Goal: Information Seeking & Learning: Learn about a topic

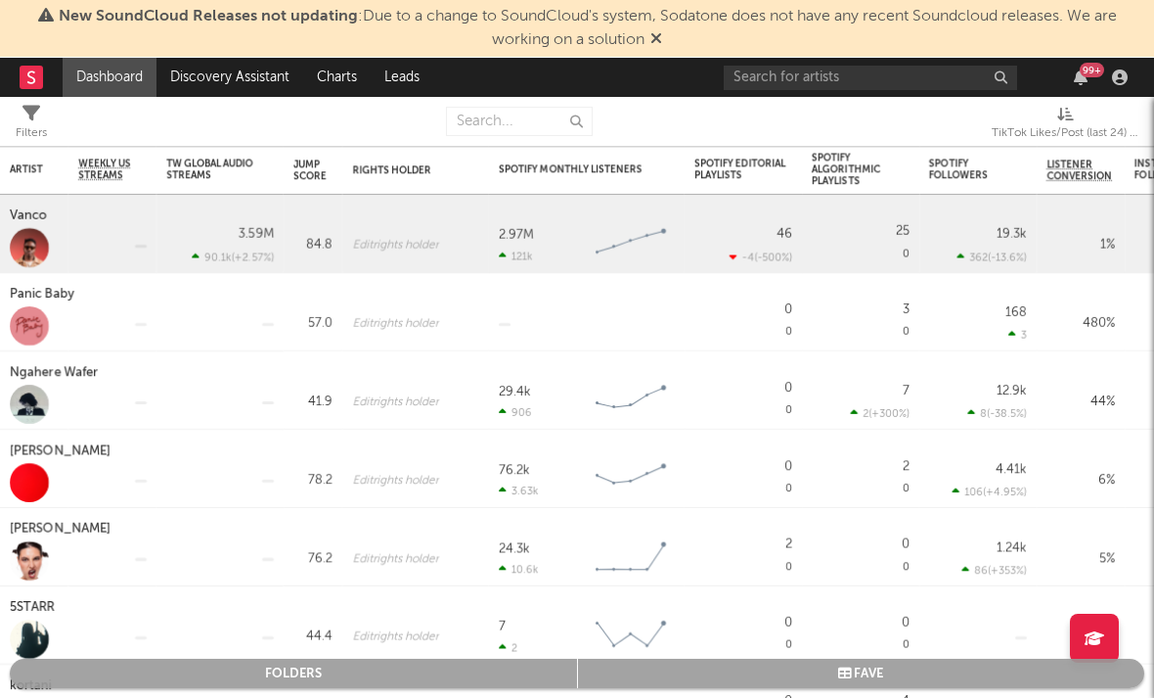
click at [29, 86] on rect at bounding box center [31, 77] width 23 height 23
click at [32, 76] on rect at bounding box center [31, 77] width 23 height 23
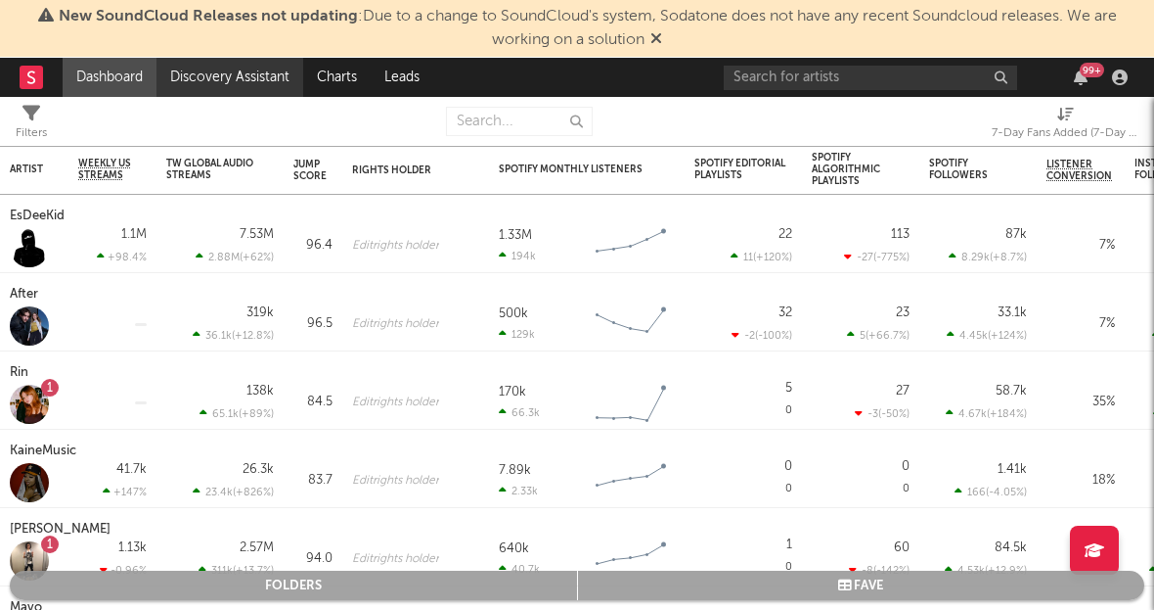
click at [196, 89] on link "Discovery Assistant" at bounding box center [230, 77] width 147 height 39
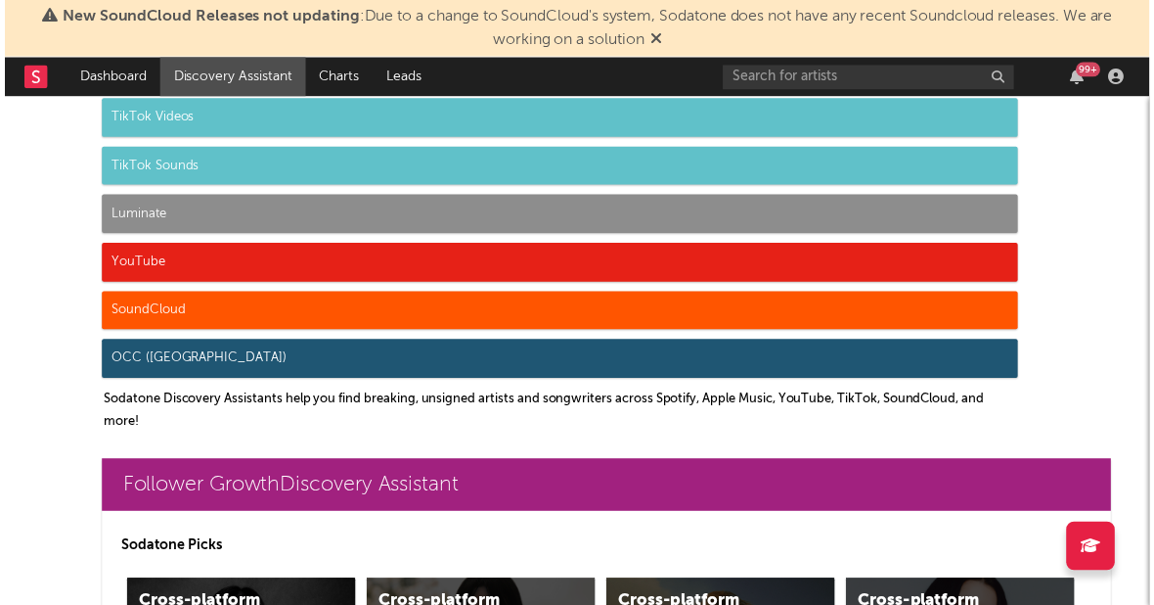
scroll to position [110, 0]
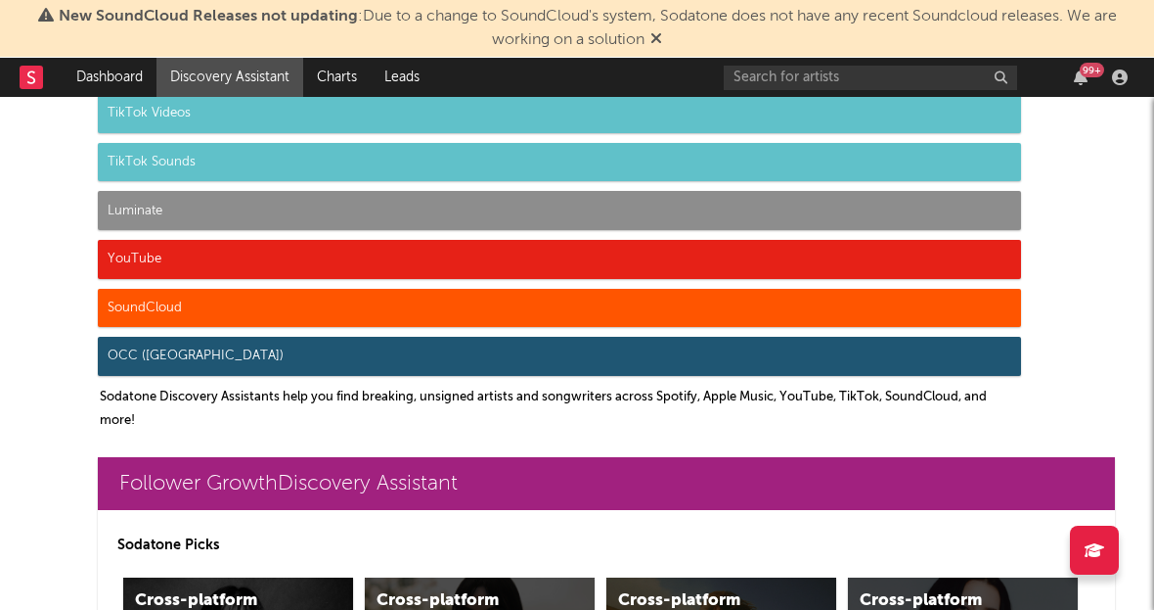
click at [19, 87] on nav "Dashboard Discovery Assistant Charts Leads 99 +" at bounding box center [577, 77] width 1154 height 39
click at [31, 83] on icon at bounding box center [31, 76] width 8 height 13
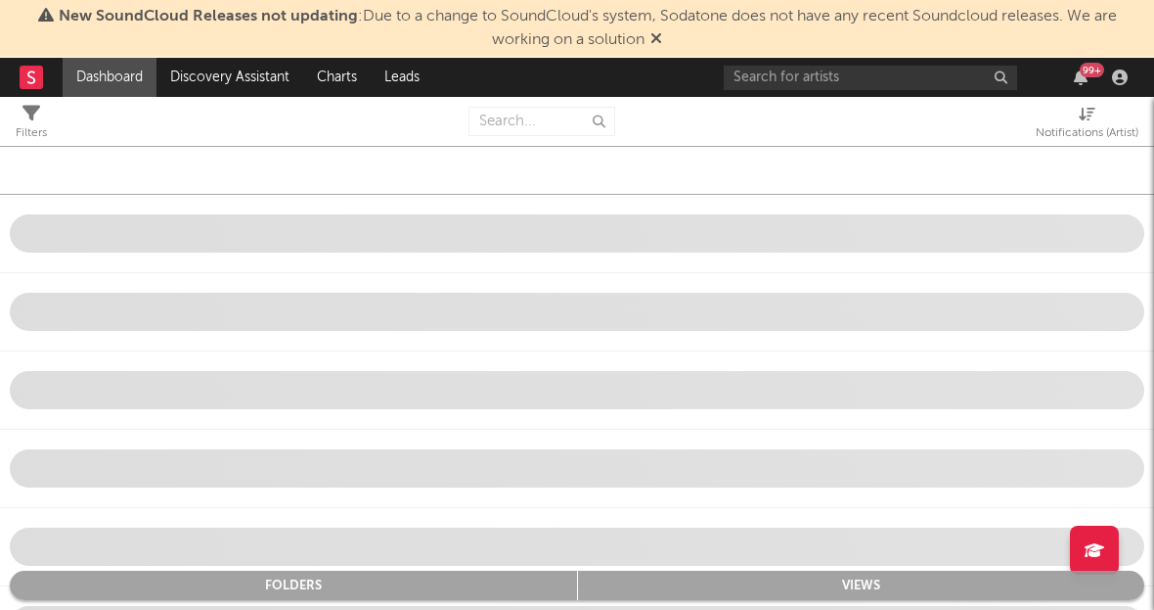
click at [88, 86] on link "Dashboard" at bounding box center [110, 77] width 94 height 39
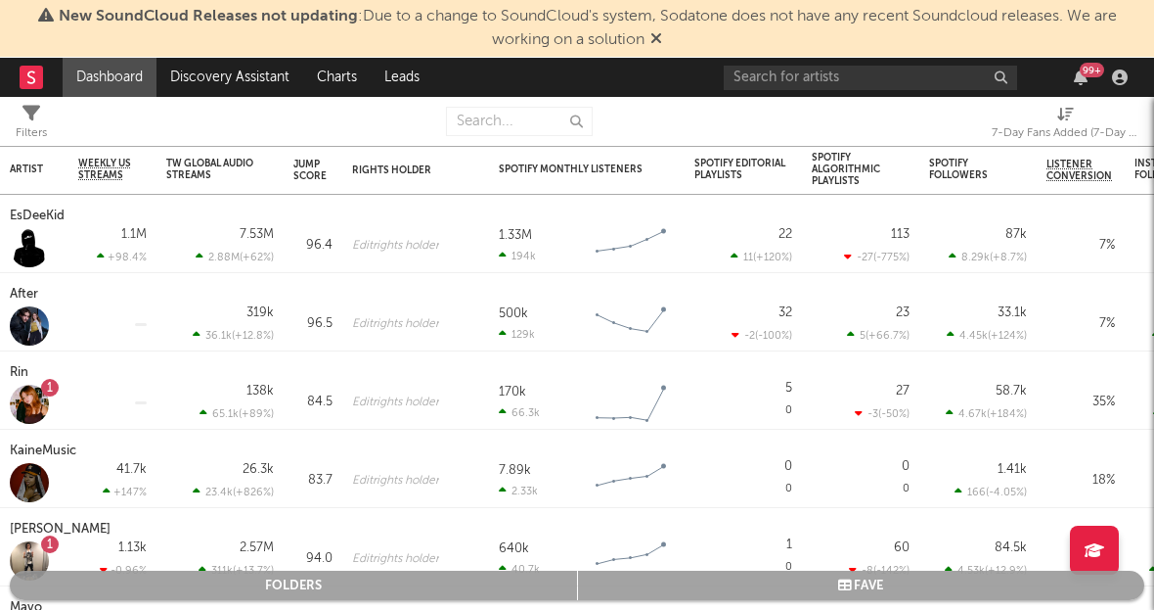
click at [107, 73] on link "Dashboard" at bounding box center [110, 77] width 94 height 39
click at [195, 86] on link "Discovery Assistant" at bounding box center [230, 77] width 147 height 39
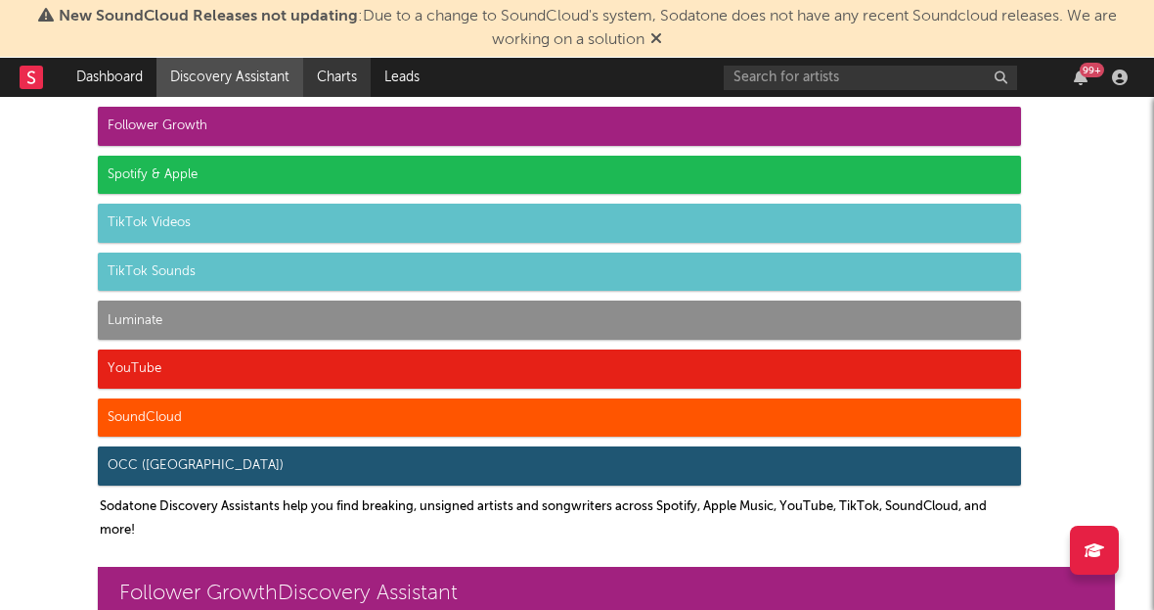
click at [328, 70] on link "Charts" at bounding box center [337, 77] width 68 height 39
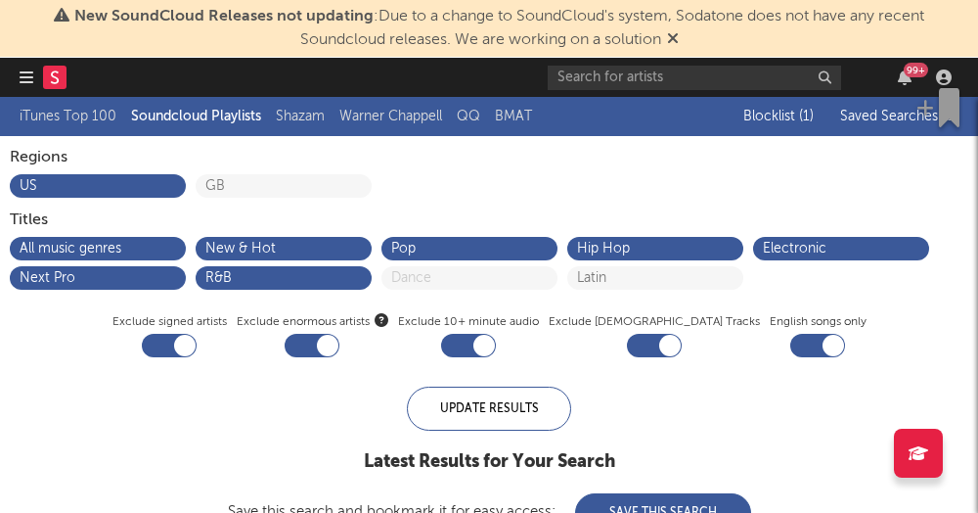
checkbox input "true"
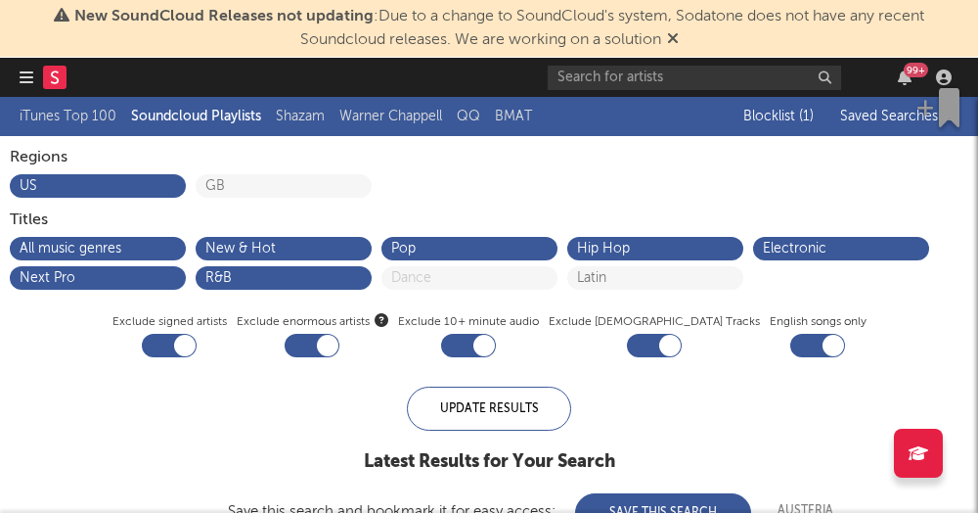
click at [19, 76] on nav "Dashboard Discovery Assistant Charts Leads 99 +" at bounding box center [489, 77] width 978 height 39
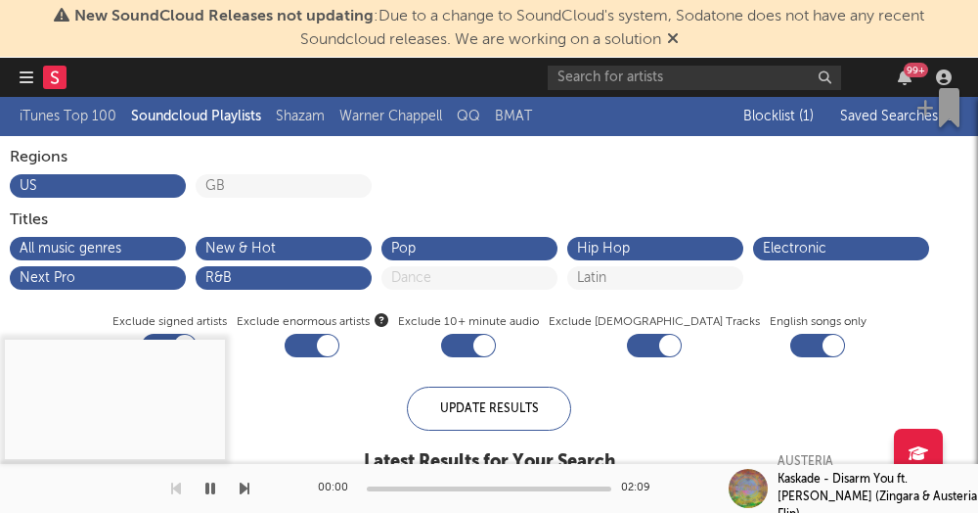
click at [23, 79] on icon "button" at bounding box center [27, 77] width 14 height 16
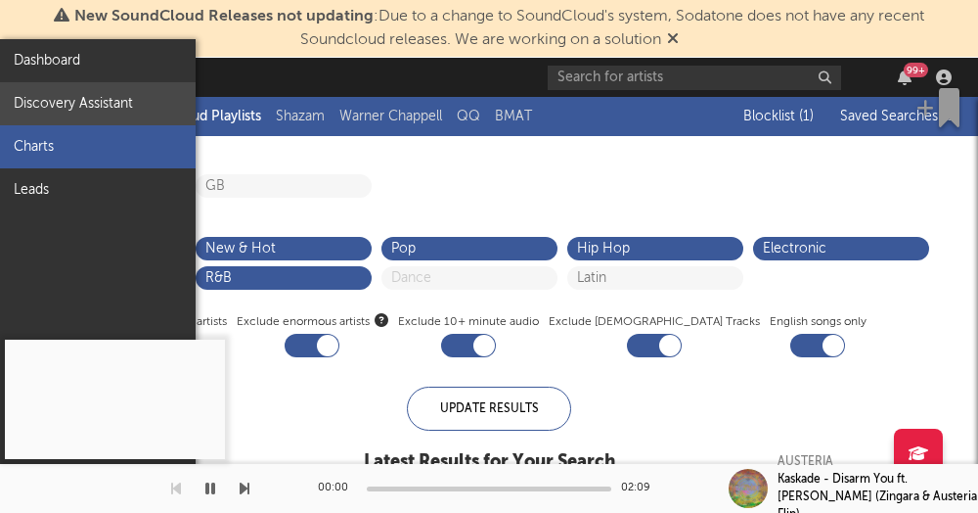
click at [59, 107] on link "Discovery Assistant" at bounding box center [98, 103] width 196 height 43
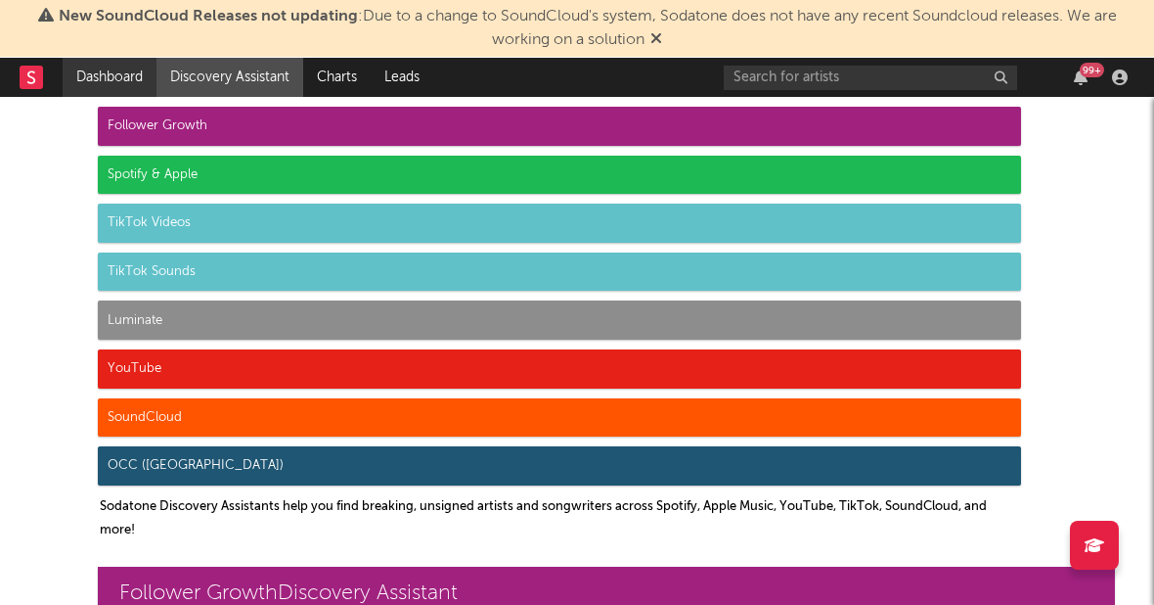
click at [105, 69] on link "Dashboard" at bounding box center [110, 77] width 94 height 39
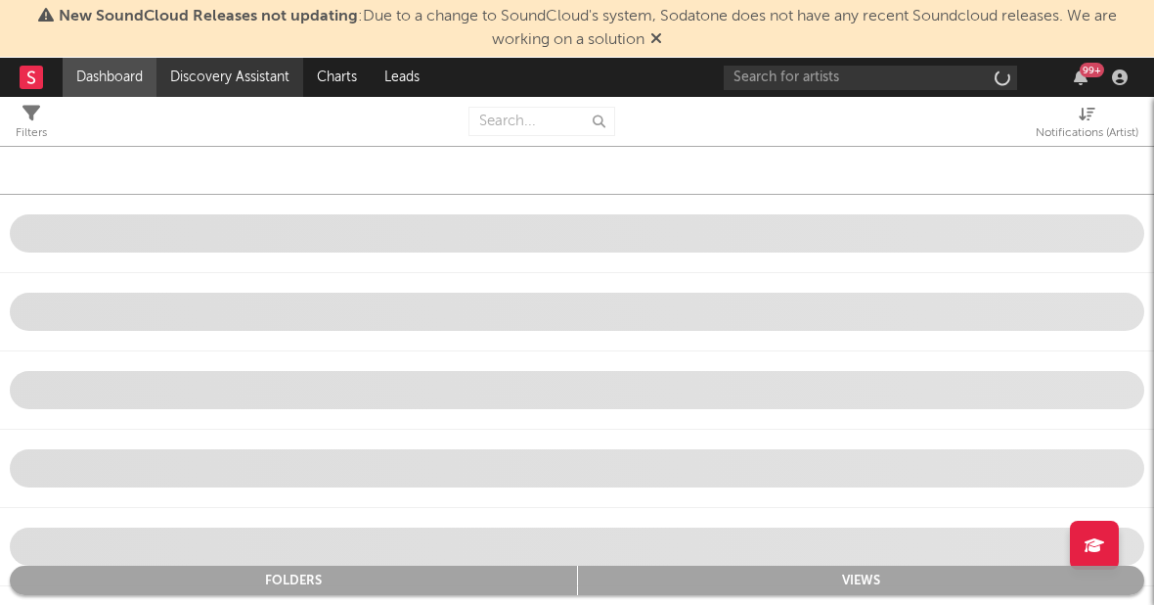
click at [174, 68] on link "Discovery Assistant" at bounding box center [230, 77] width 147 height 39
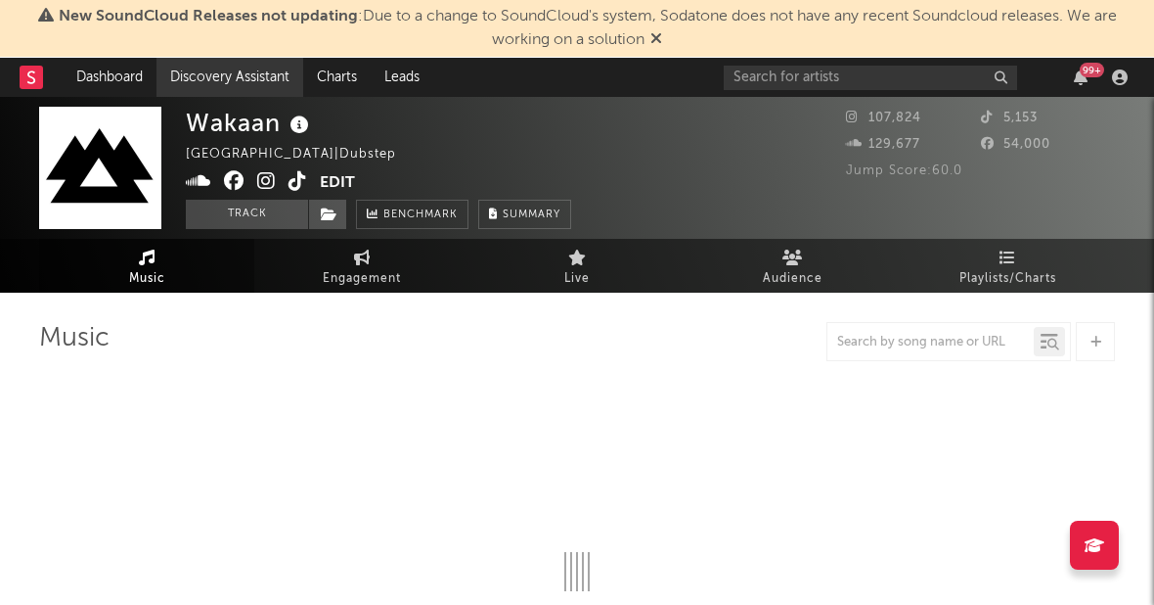
select select "1w"
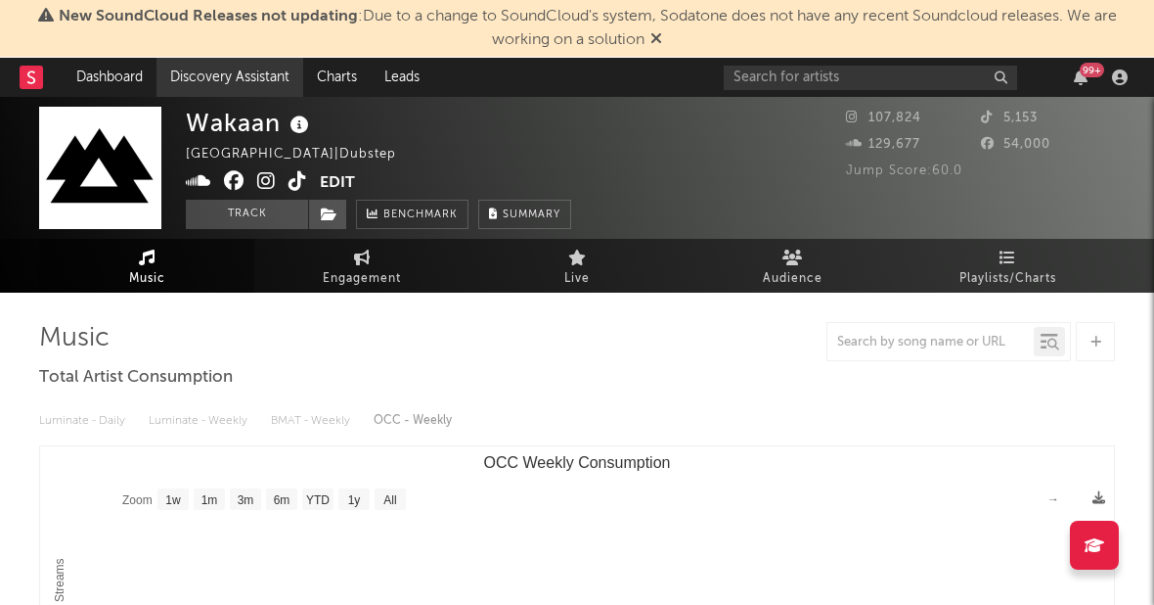
click at [226, 77] on link "Discovery Assistant" at bounding box center [230, 77] width 147 height 39
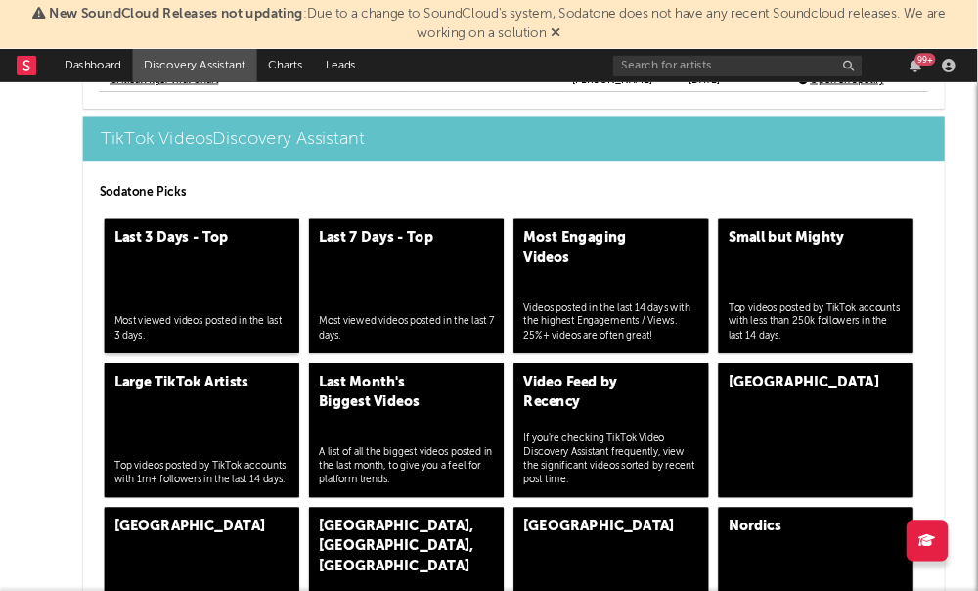
scroll to position [5027, 0]
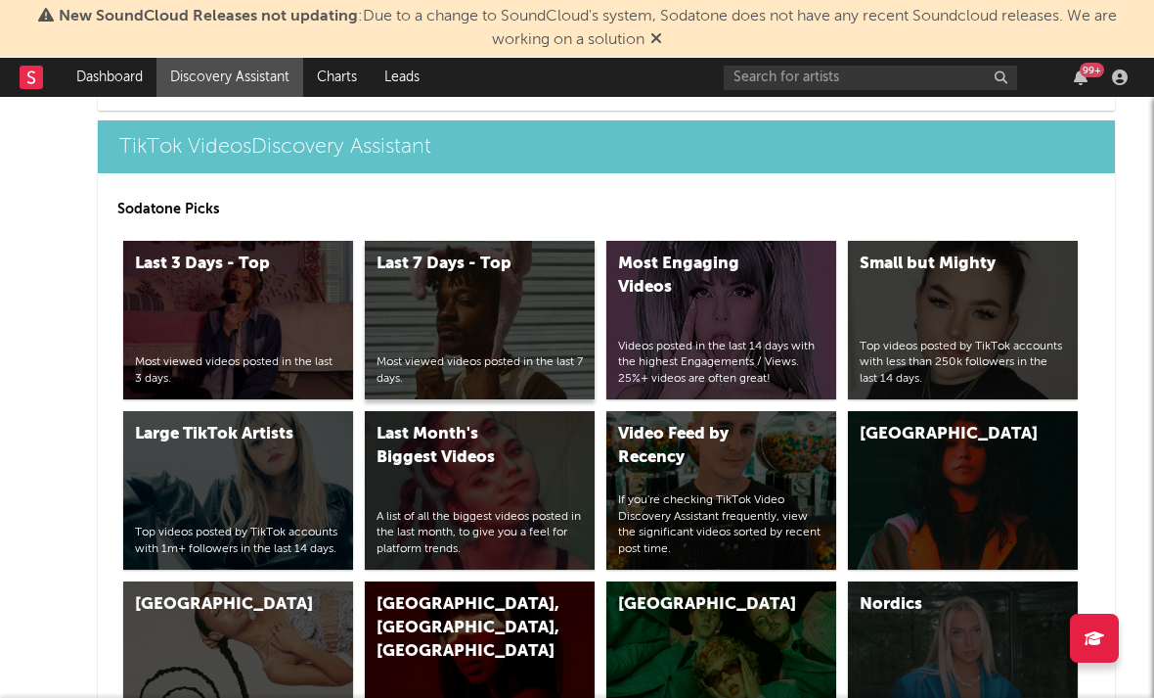
click at [453, 361] on div "Most viewed videos posted in the last 7 days." at bounding box center [480, 370] width 206 height 33
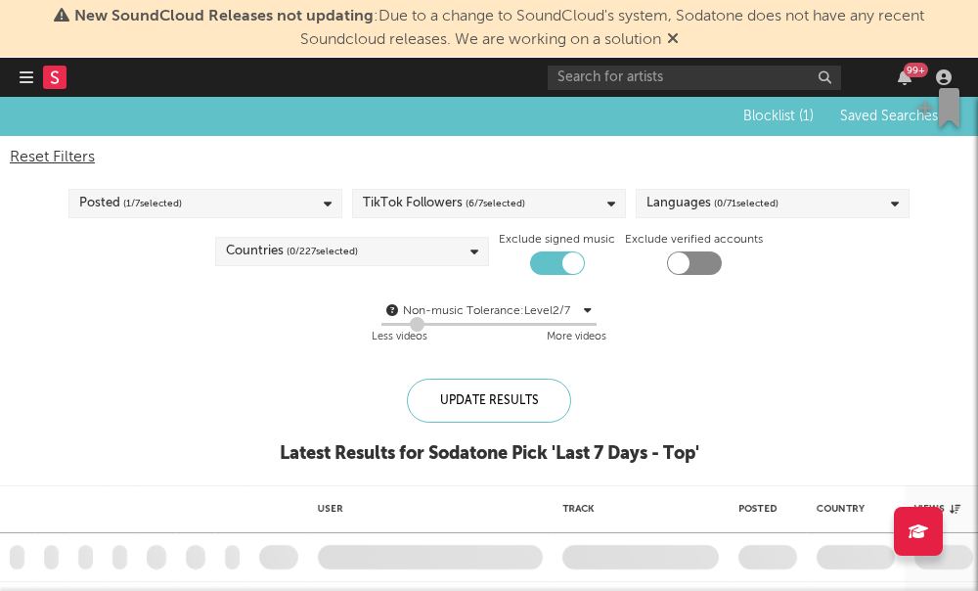
checkbox input "true"
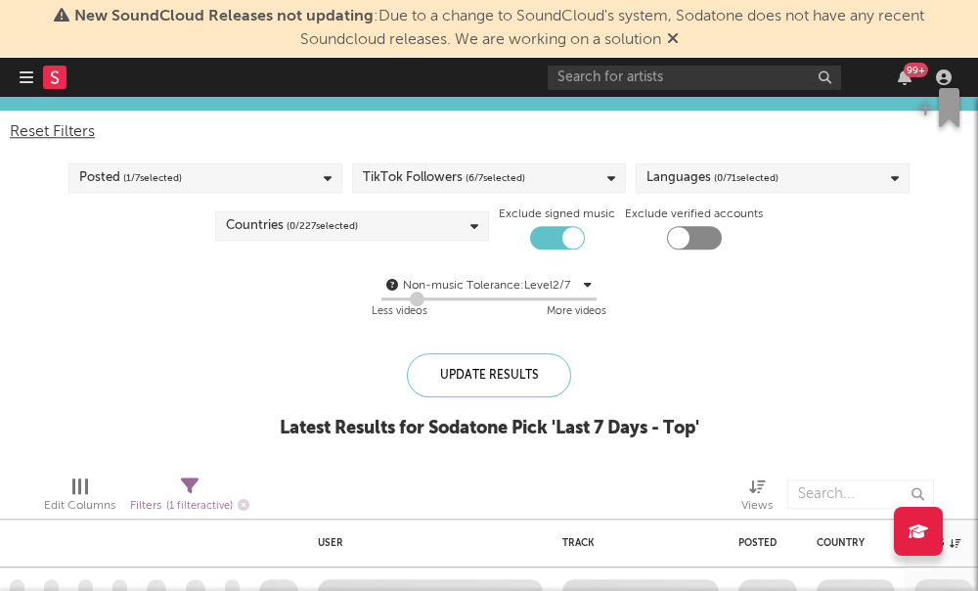
click at [432, 187] on div "TikTok Followers ( 6 / 7 selected)" at bounding box center [444, 177] width 162 height 23
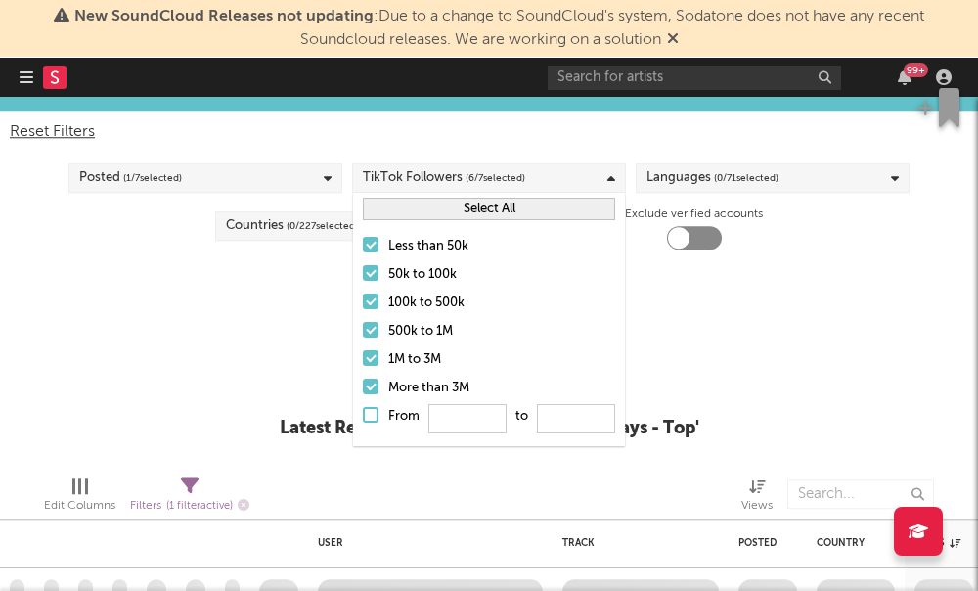
click at [379, 275] on label "50k to 100k" at bounding box center [489, 274] width 252 height 23
click at [363, 275] on input "50k to 100k" at bounding box center [363, 274] width 0 height 23
click at [366, 304] on div at bounding box center [371, 302] width 16 height 16
click at [363, 304] on input "100k to 500k" at bounding box center [363, 303] width 0 height 23
click at [368, 331] on div at bounding box center [371, 330] width 16 height 16
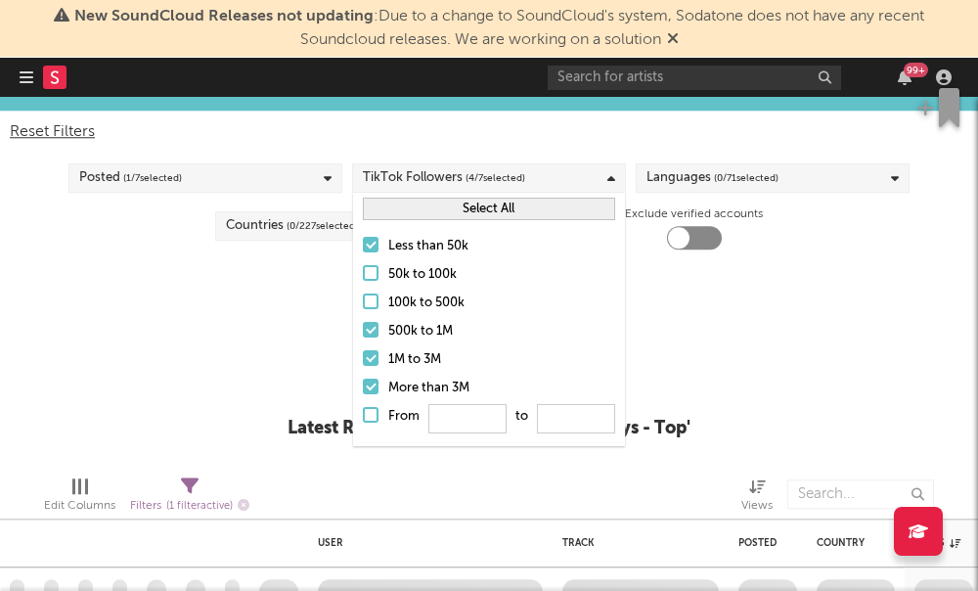
click at [363, 331] on input "500k to 1M" at bounding box center [363, 331] width 0 height 23
click at [370, 362] on div at bounding box center [371, 358] width 16 height 16
click at [363, 362] on input "1M to 3M" at bounding box center [363, 359] width 0 height 23
click at [370, 392] on div at bounding box center [371, 387] width 16 height 16
click at [363, 392] on input "More than 3M" at bounding box center [363, 388] width 0 height 23
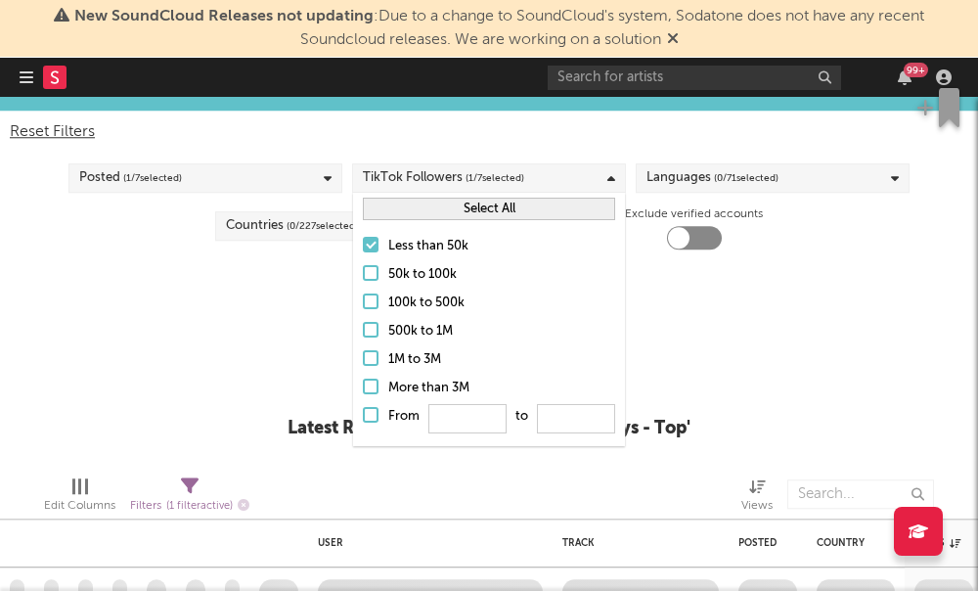
click at [727, 295] on div "Non-music Tolerance: Level 2 / 7 2 Less videos More videos" at bounding box center [489, 299] width 959 height 50
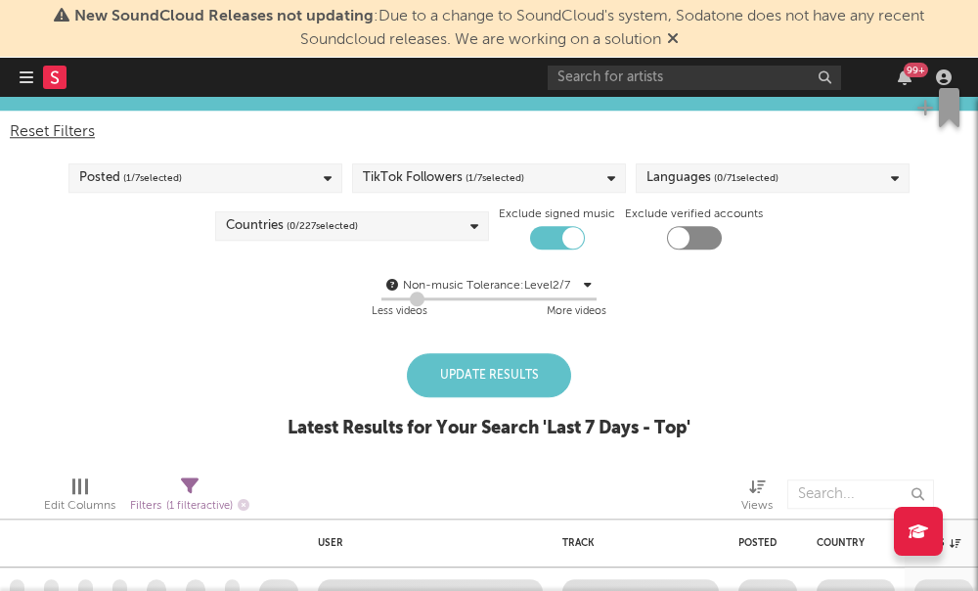
click at [719, 189] on span "( 0 / 71 selected)" at bounding box center [746, 177] width 65 height 23
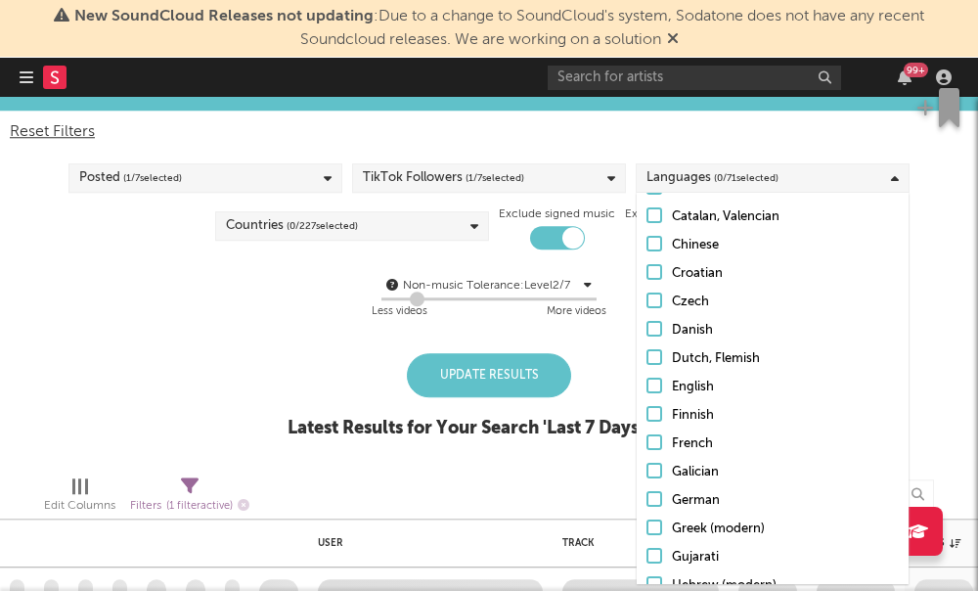
scroll to position [347, 0]
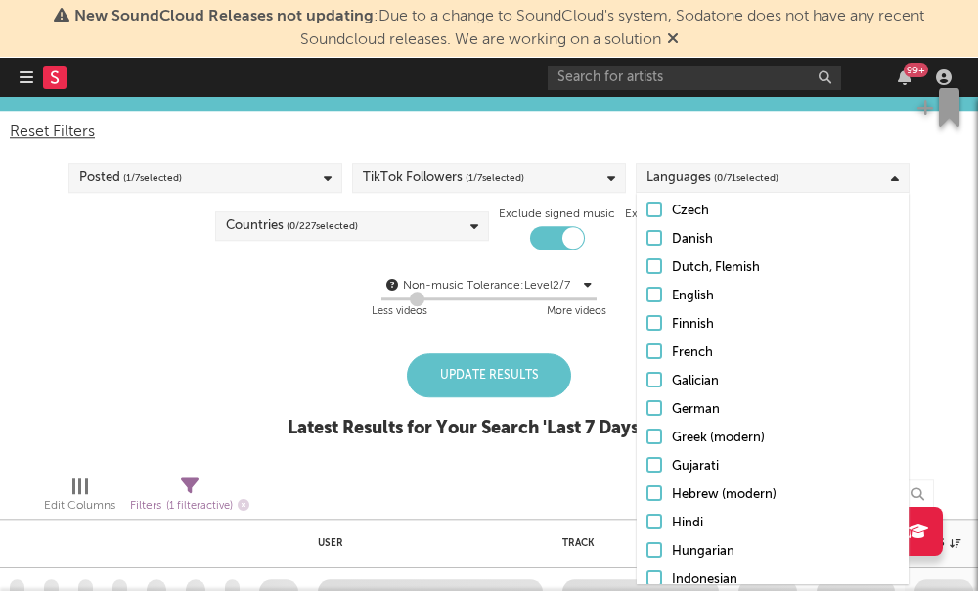
click at [659, 299] on div at bounding box center [655, 295] width 16 height 16
click at [647, 299] on input "English" at bounding box center [647, 296] width 0 height 23
click at [573, 285] on div "Non-music Tolerance: Level 2 / 7" at bounding box center [491, 285] width 176 height 23
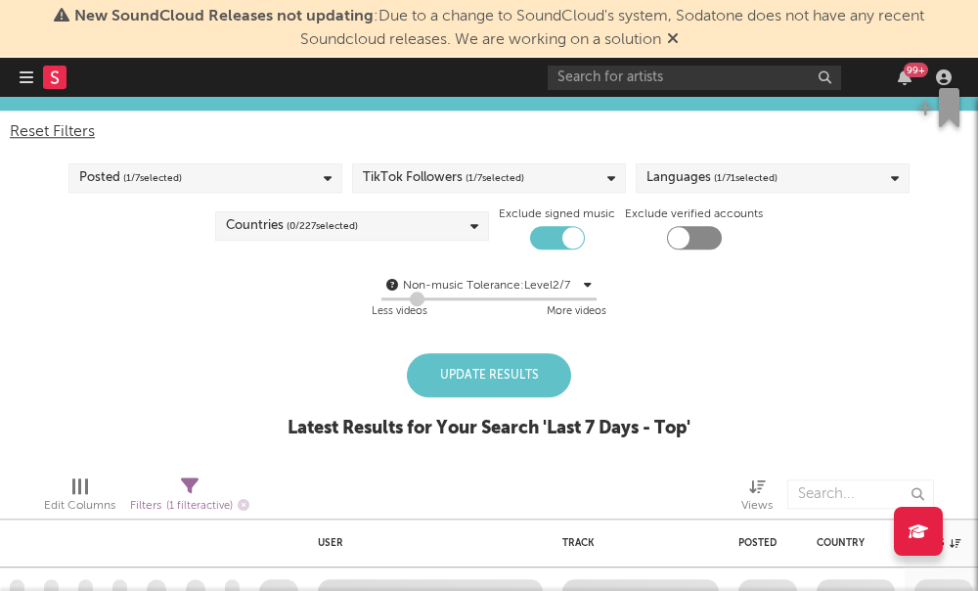
click at [667, 240] on div at bounding box center [694, 237] width 55 height 23
checkbox input "true"
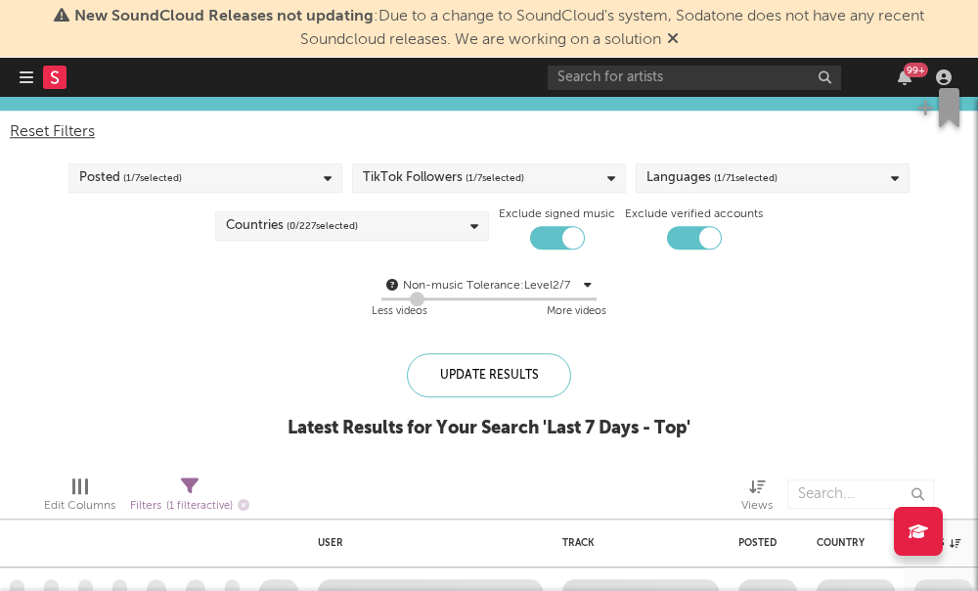
click at [452, 228] on div "Countries ( 0 / 227 selected)" at bounding box center [352, 225] width 274 height 29
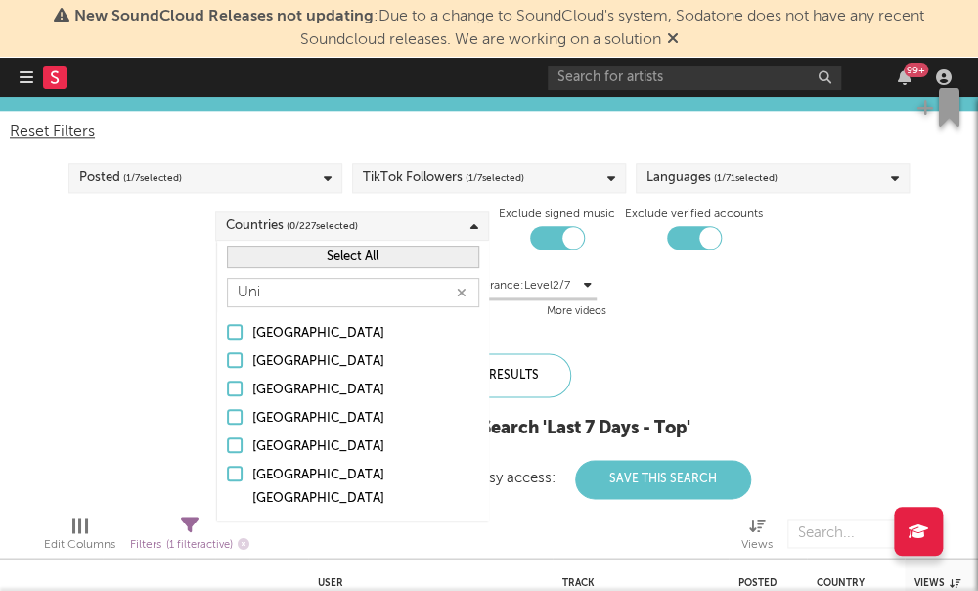
type input "Uni"
click at [237, 447] on div at bounding box center [235, 445] width 16 height 16
click at [227, 447] on input "United States" at bounding box center [227, 446] width 0 height 23
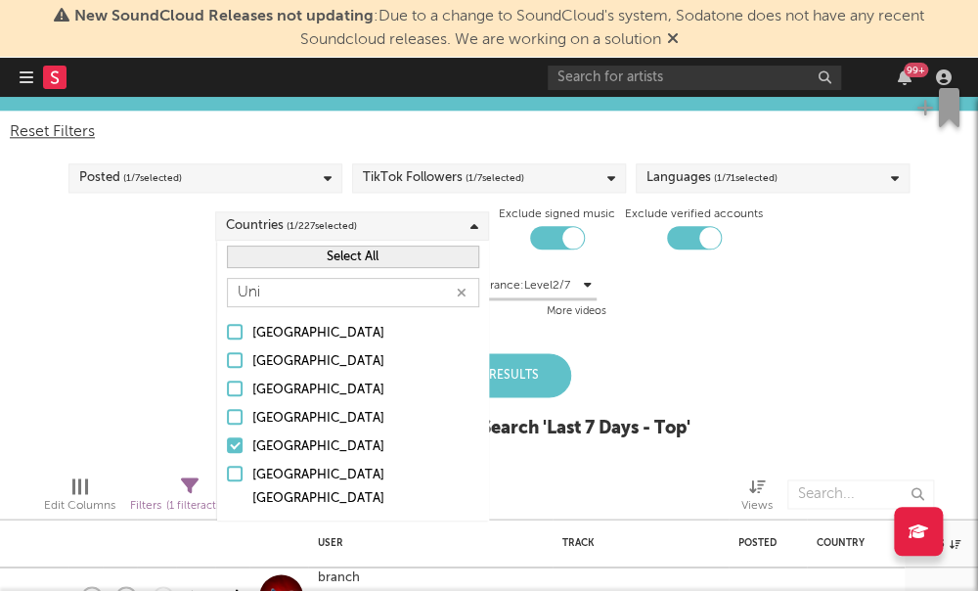
click at [132, 439] on div "Blocklist ( 1 ) Saved Searches ( 0 ) Reset Filters Posted ( 1 / 7 selected) Tik…" at bounding box center [489, 265] width 978 height 388
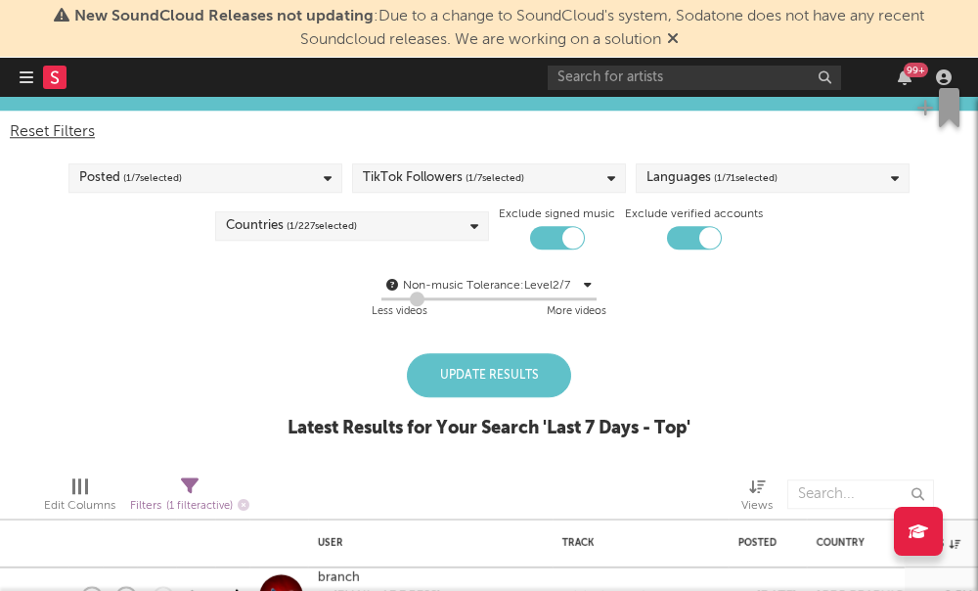
click at [453, 370] on div "Update Results" at bounding box center [489, 375] width 164 height 44
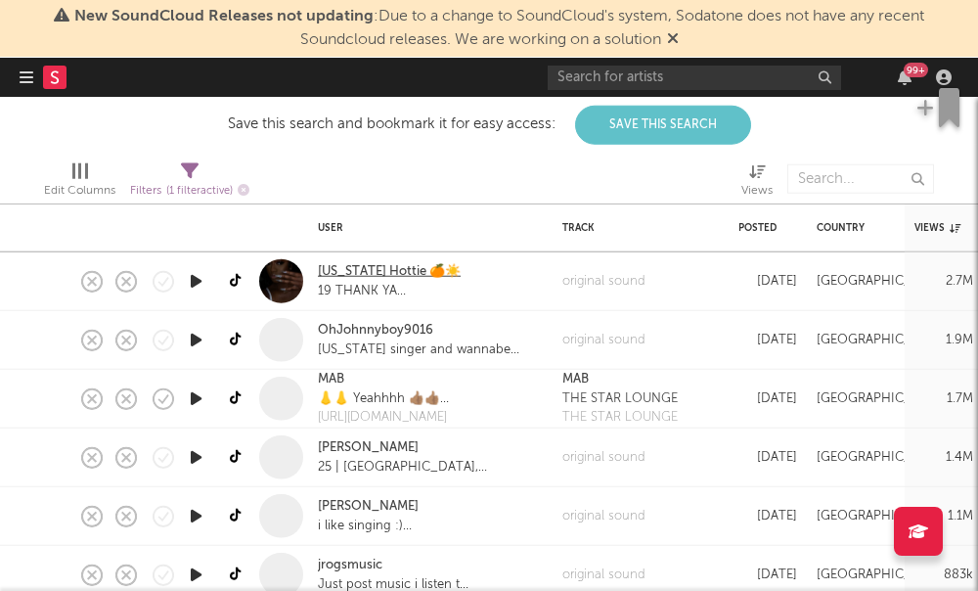
click at [340, 275] on link "Florida Hottie 🍊☀️" at bounding box center [389, 272] width 143 height 20
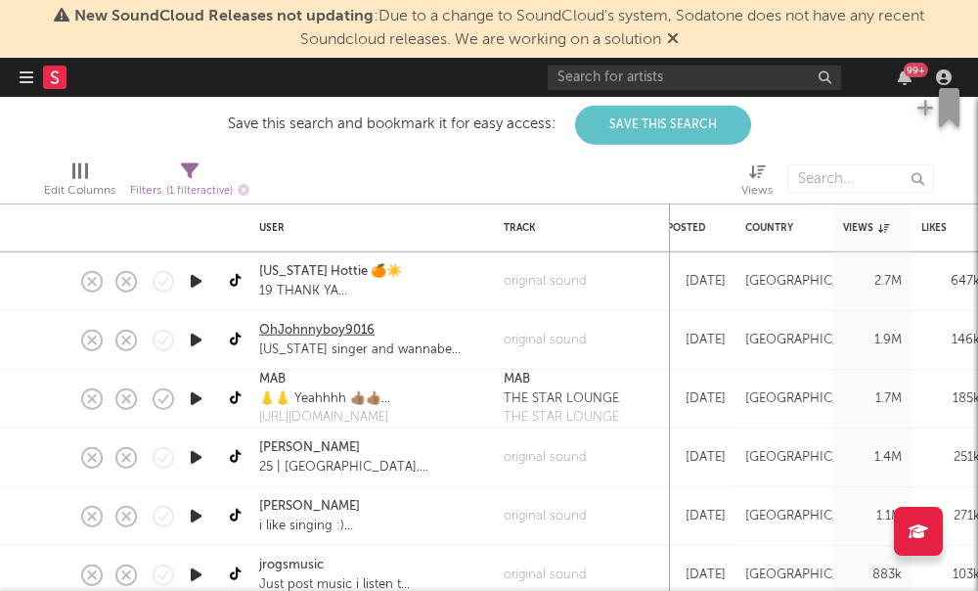
click at [313, 326] on link "OhJohnnyboy9016" at bounding box center [316, 331] width 115 height 20
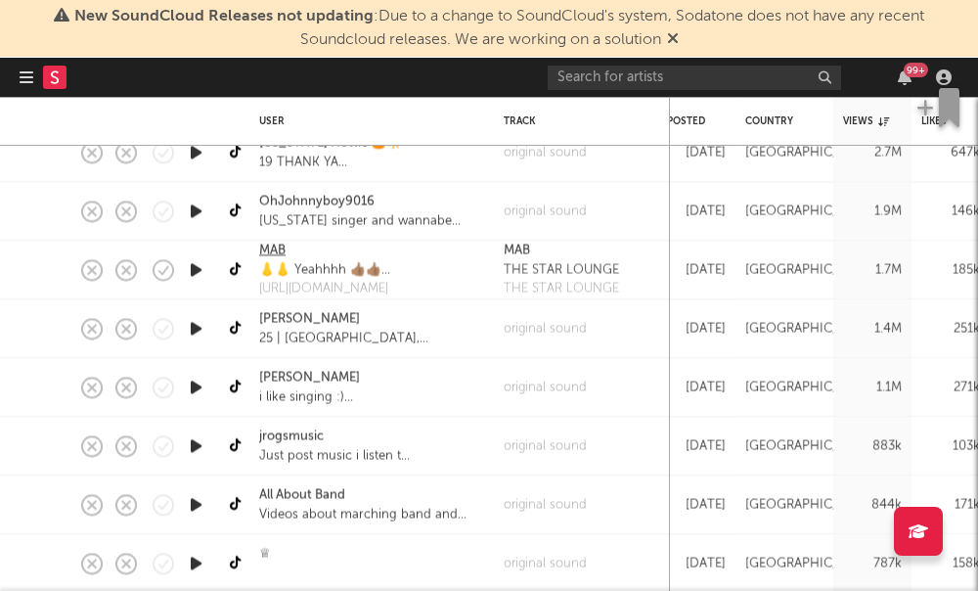
click at [269, 254] on link "MAB" at bounding box center [272, 251] width 26 height 20
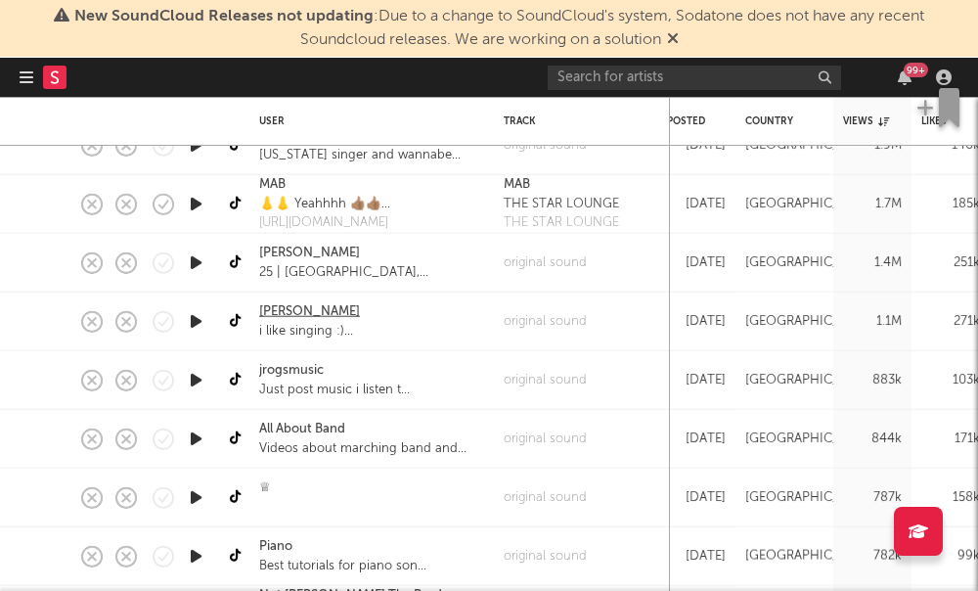
click at [264, 314] on link "[PERSON_NAME]" at bounding box center [309, 312] width 101 height 20
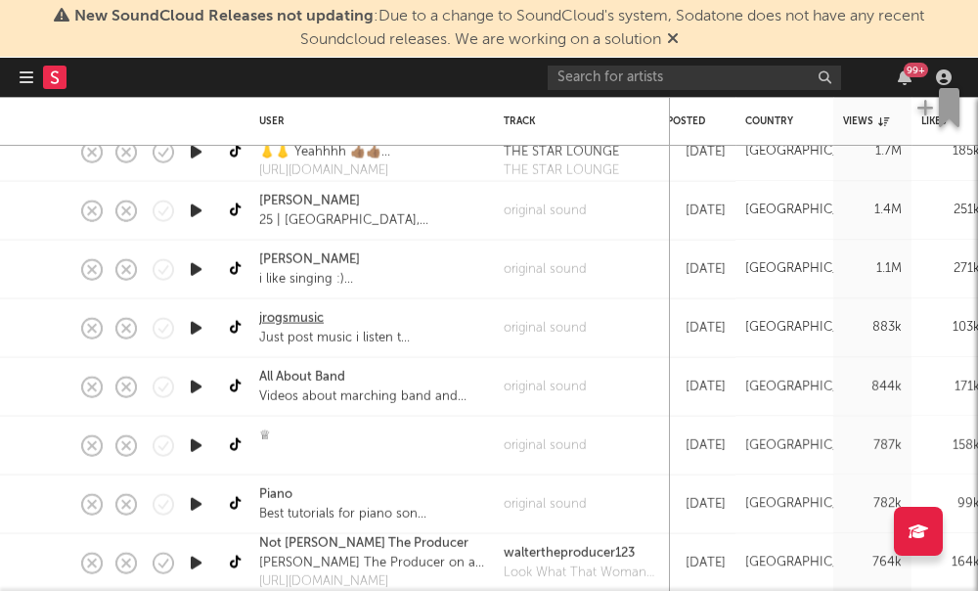
click at [294, 314] on link "jrogsmusic" at bounding box center [291, 318] width 65 height 20
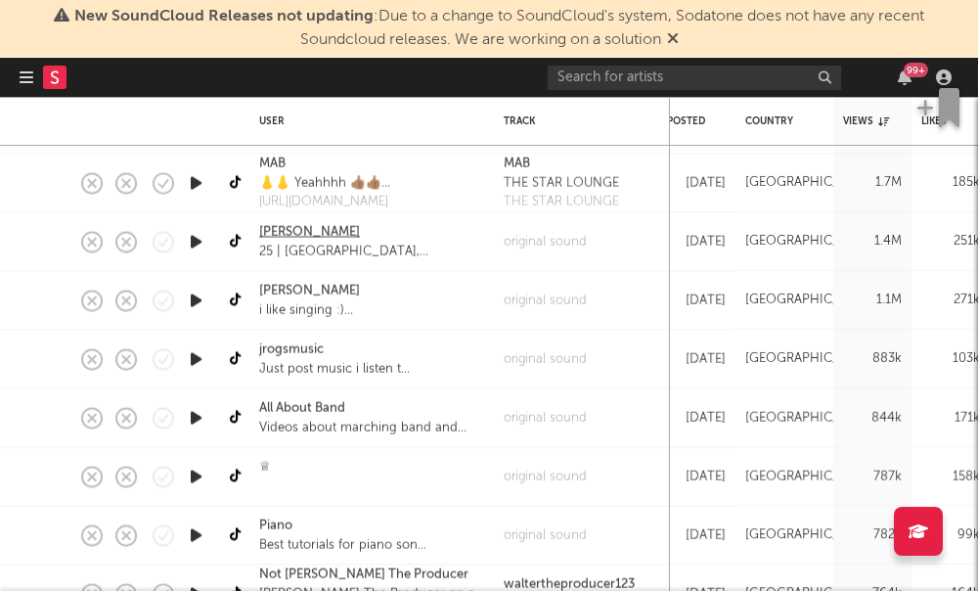
click at [294, 233] on link "Janey Wilson" at bounding box center [309, 232] width 101 height 20
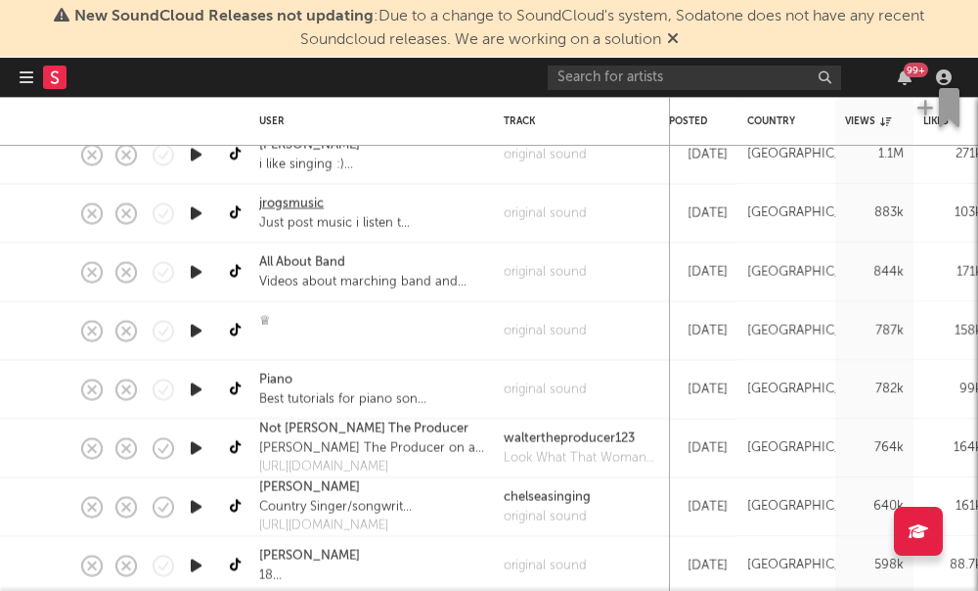
click at [303, 200] on link "jrogsmusic" at bounding box center [291, 204] width 65 height 20
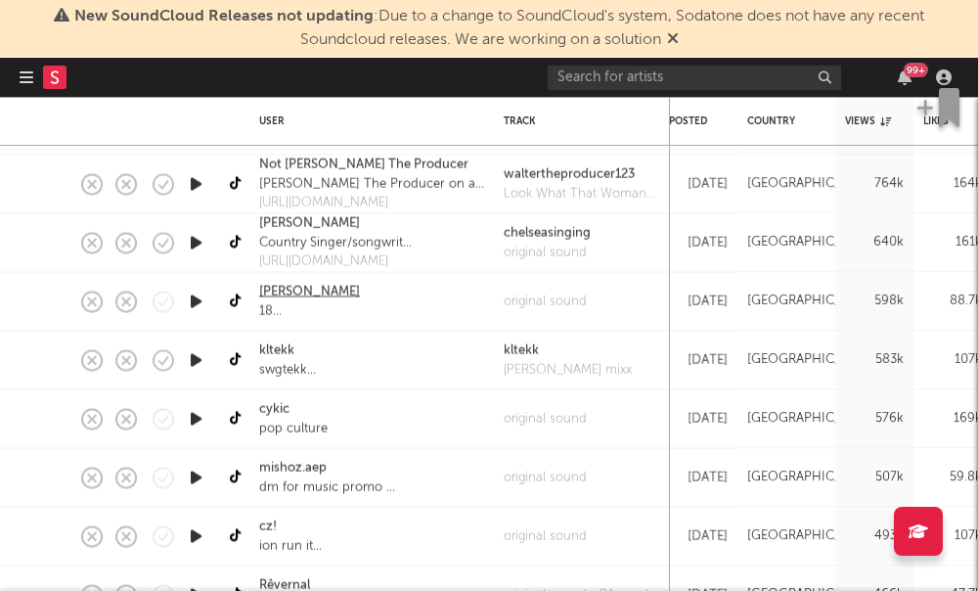
click at [284, 298] on link "olivia" at bounding box center [309, 292] width 101 height 20
click at [284, 350] on link "kltekk" at bounding box center [276, 350] width 35 height 20
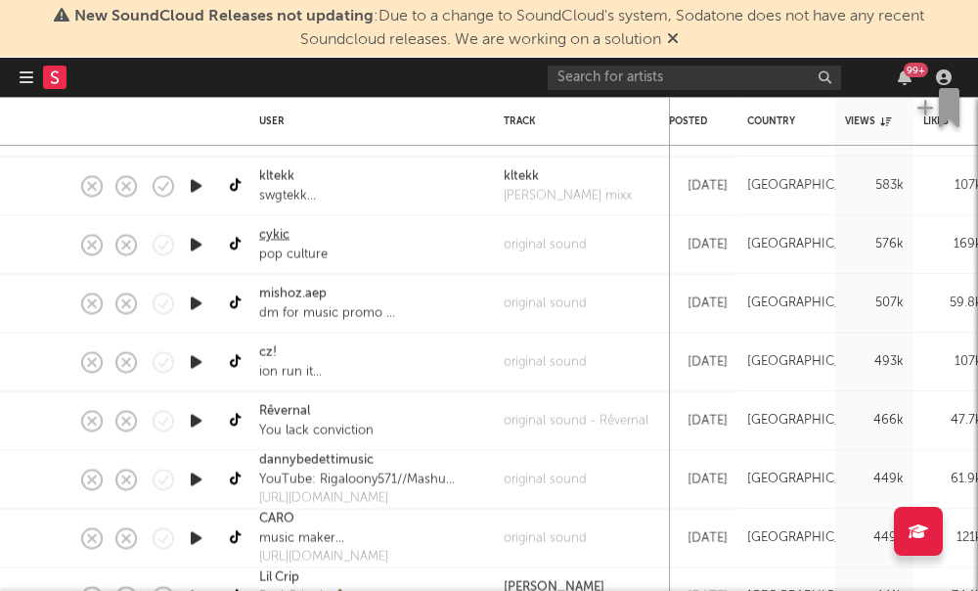
click at [269, 237] on link "cykic" at bounding box center [274, 235] width 30 height 20
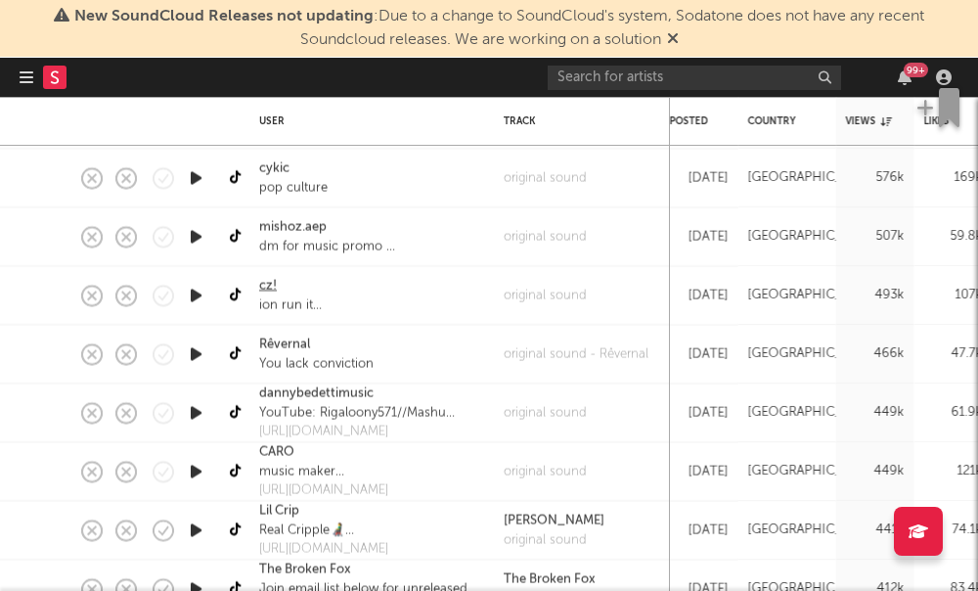
click at [272, 287] on link "cz!" at bounding box center [268, 286] width 18 height 20
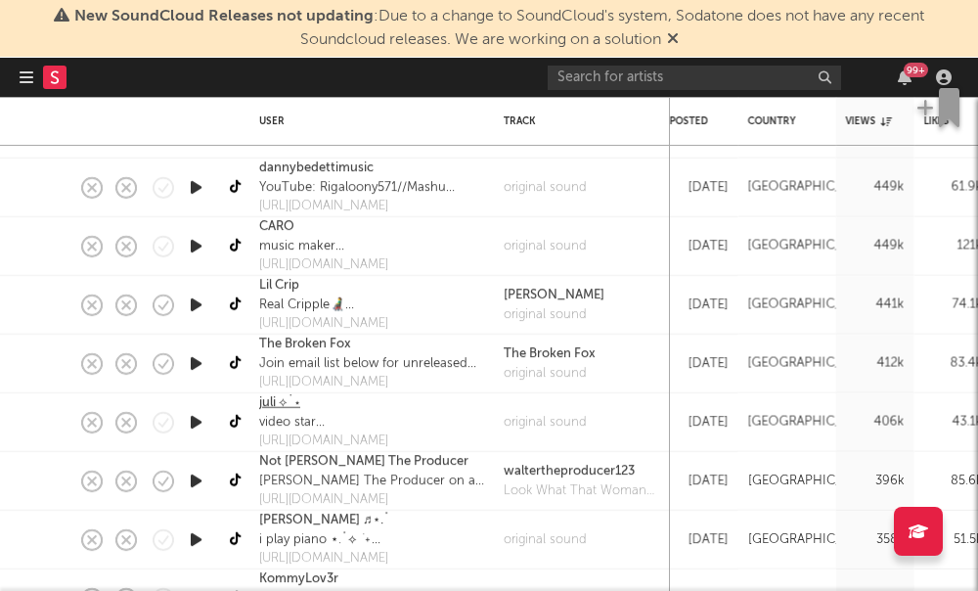
click at [280, 402] on link "juli ⟡˙⋆" at bounding box center [279, 403] width 41 height 20
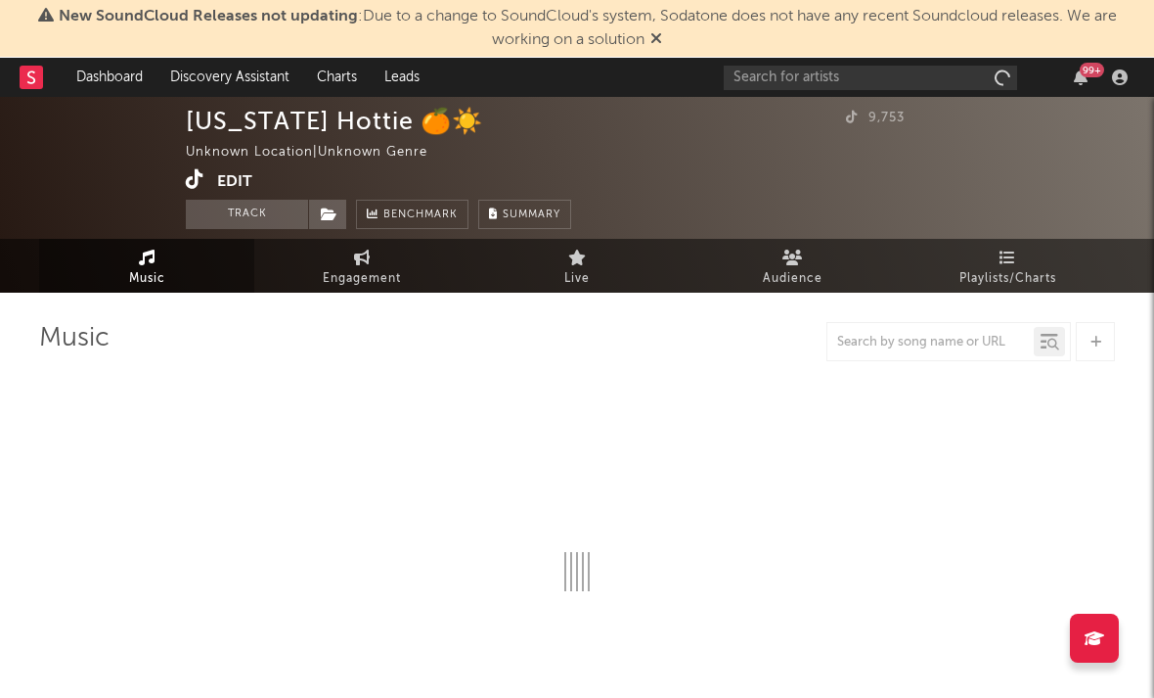
select select "1w"
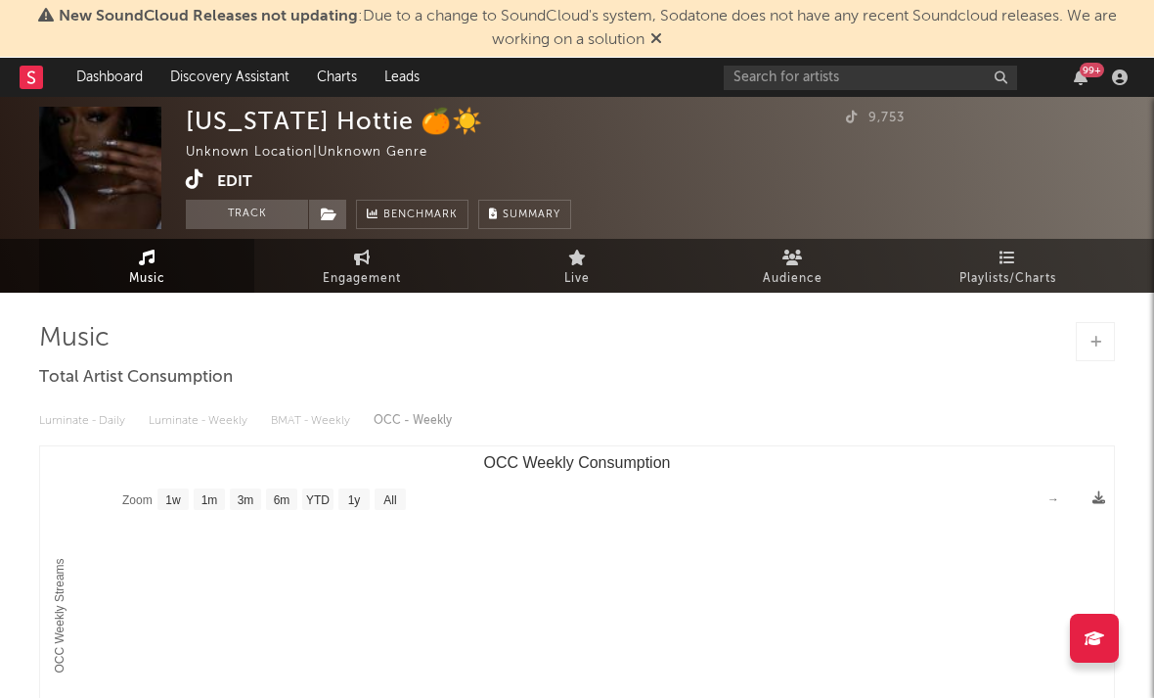
click at [199, 172] on icon at bounding box center [195, 179] width 19 height 20
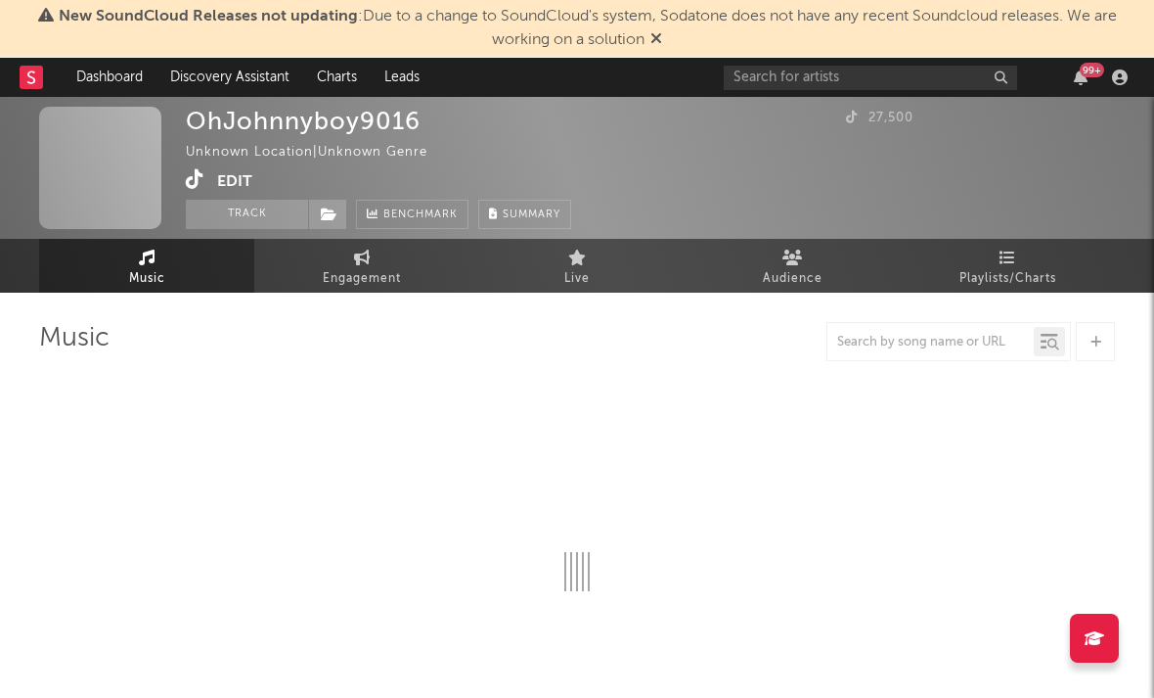
select select "1w"
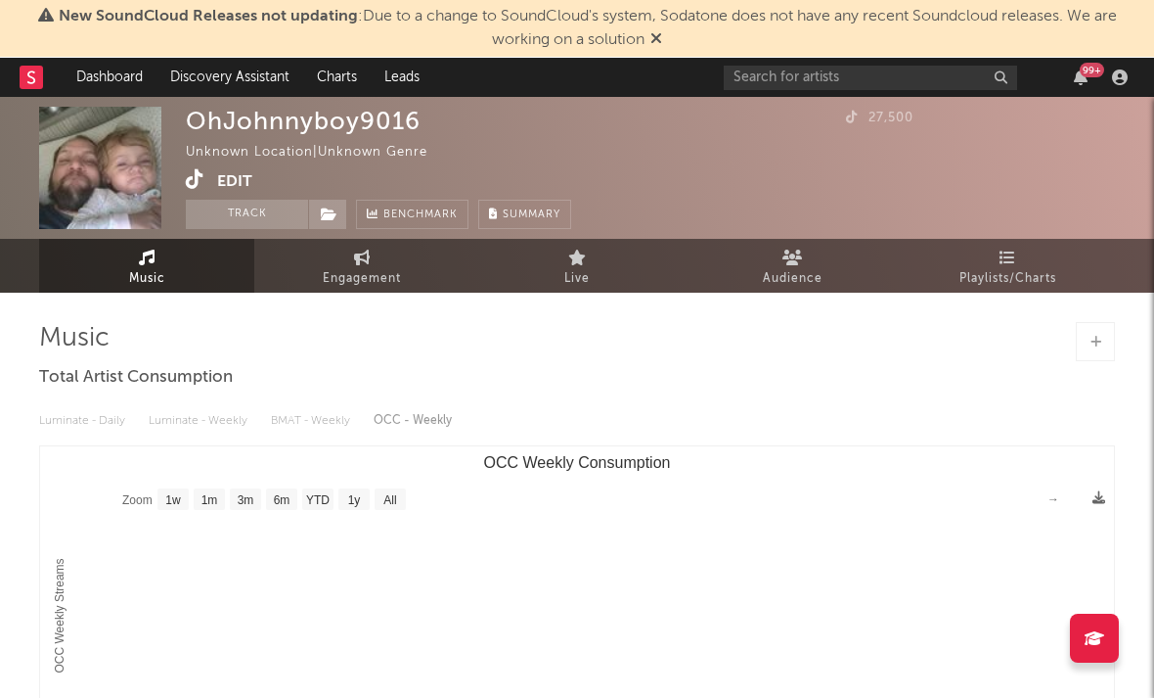
click at [190, 176] on icon at bounding box center [195, 179] width 19 height 20
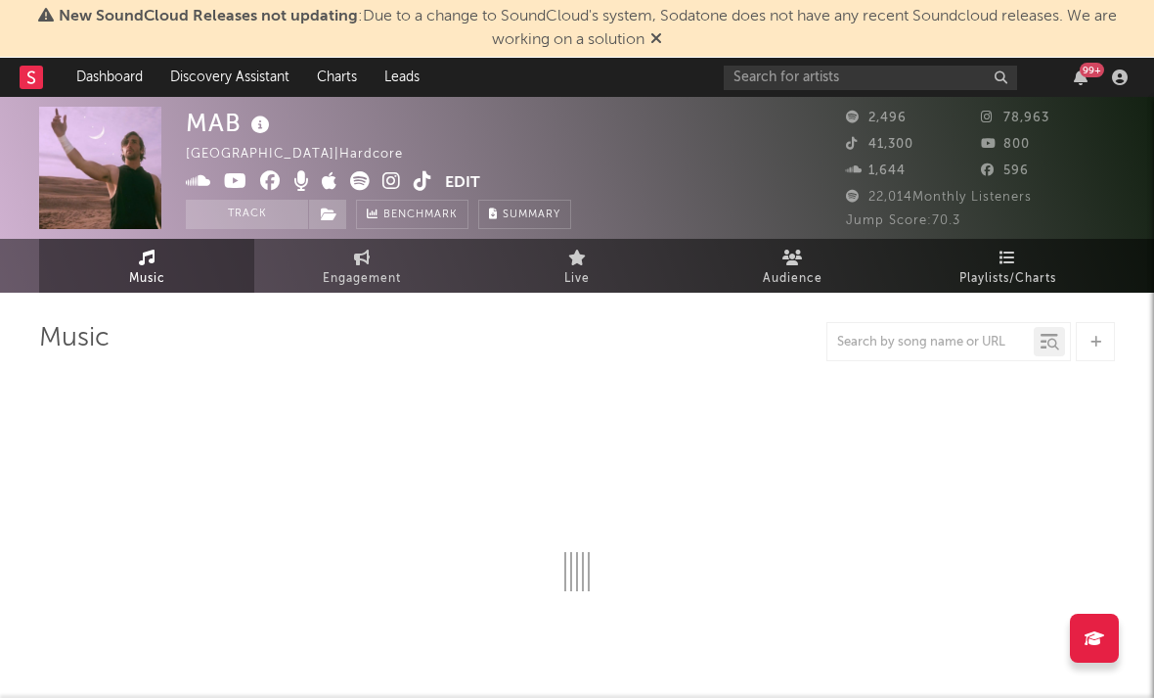
select select "6m"
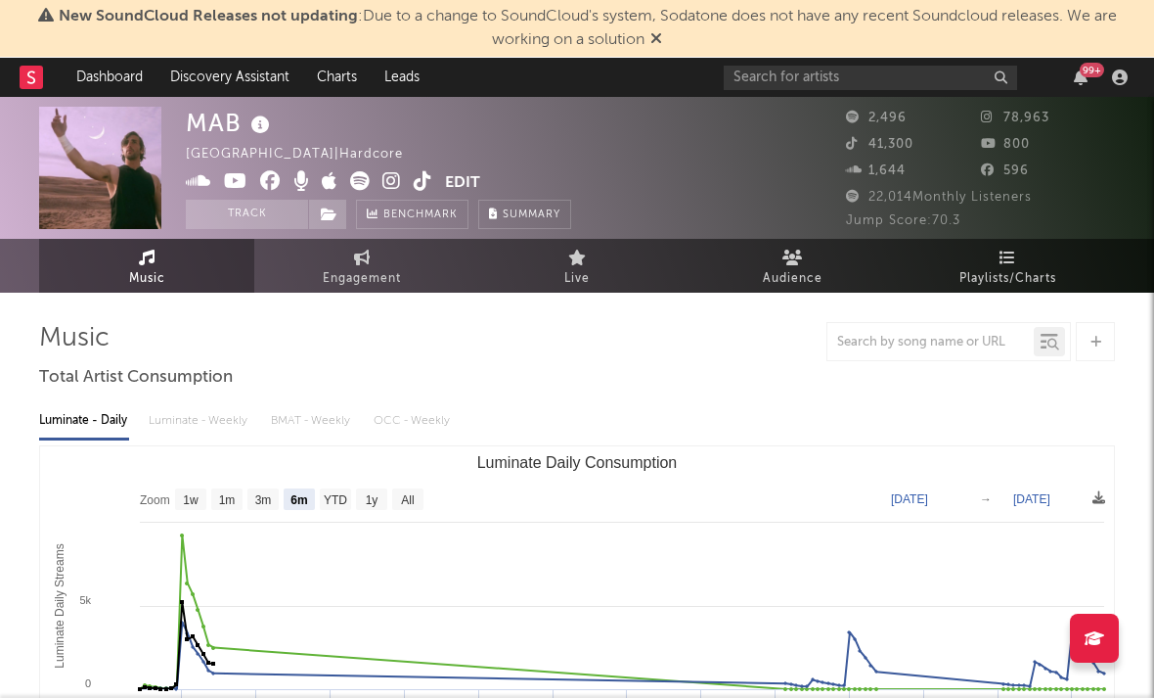
click at [387, 186] on icon at bounding box center [392, 181] width 19 height 20
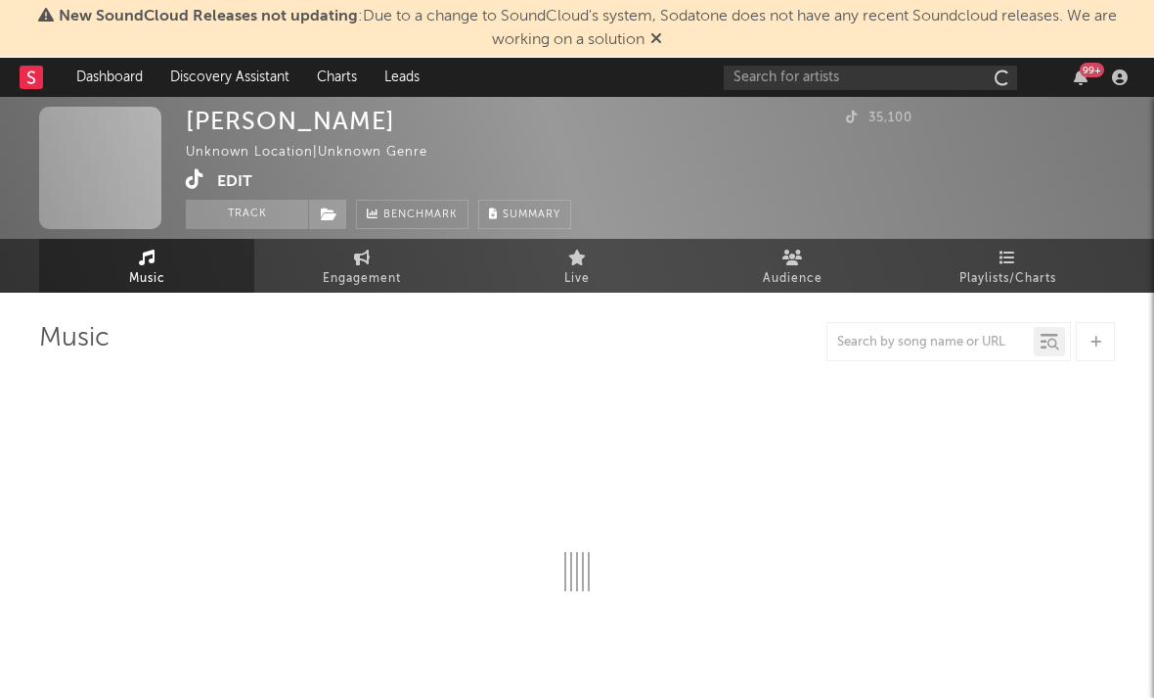
select select "1w"
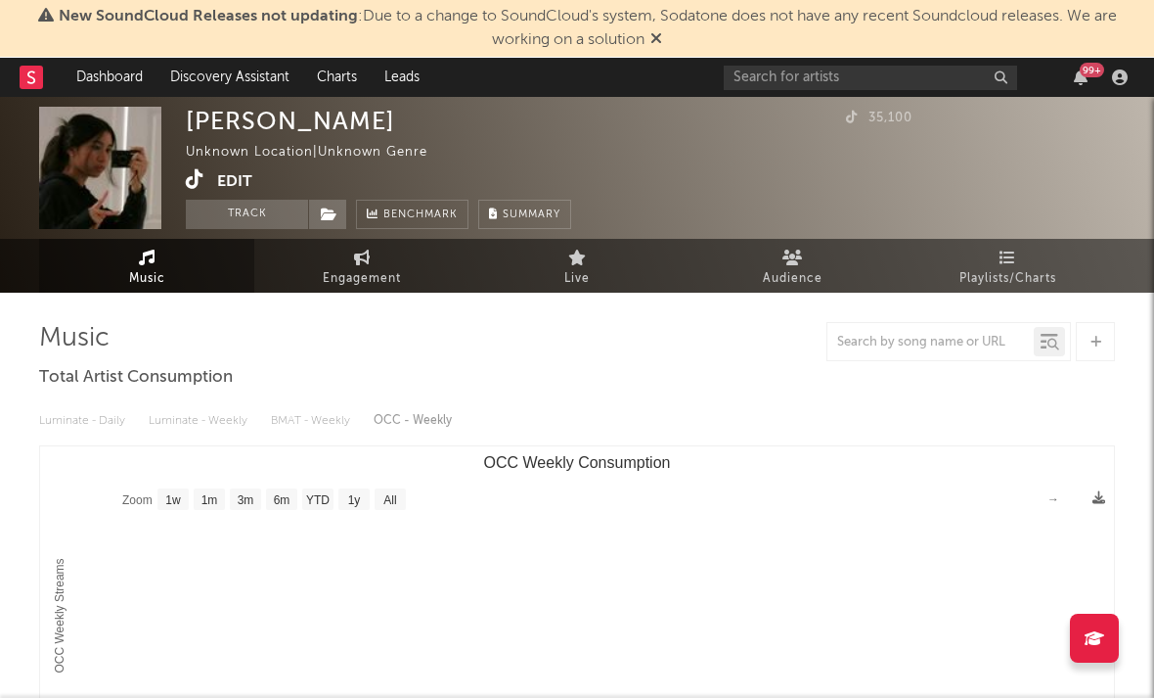
click at [193, 178] on icon at bounding box center [195, 179] width 19 height 20
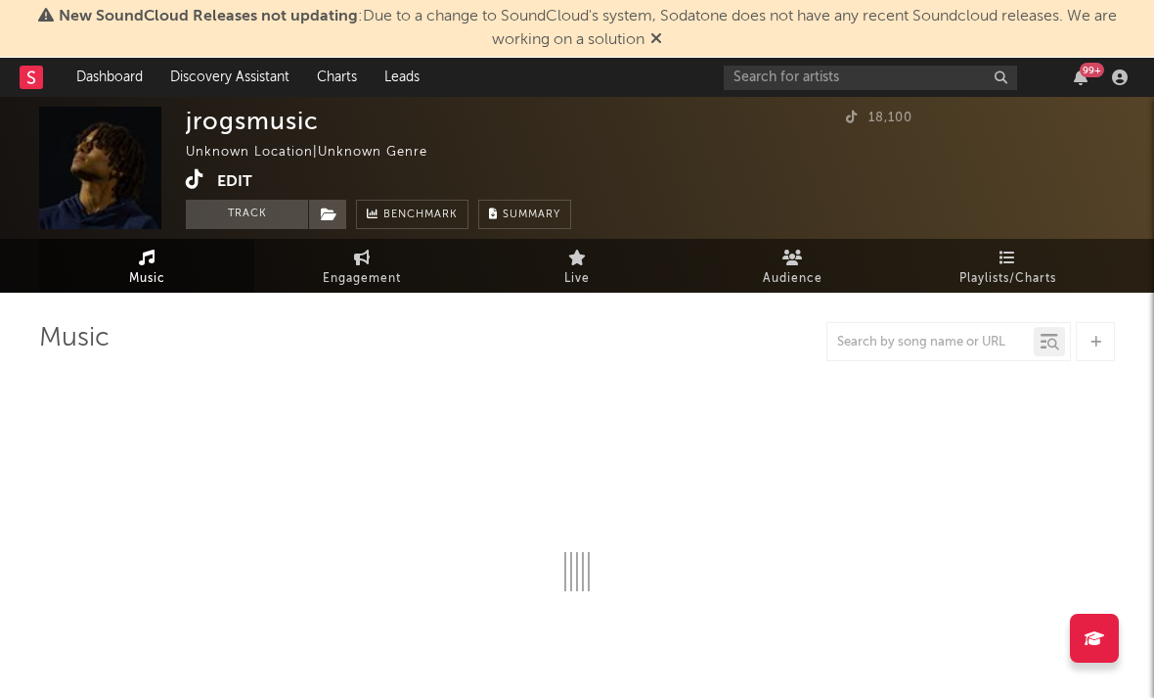
select select "1w"
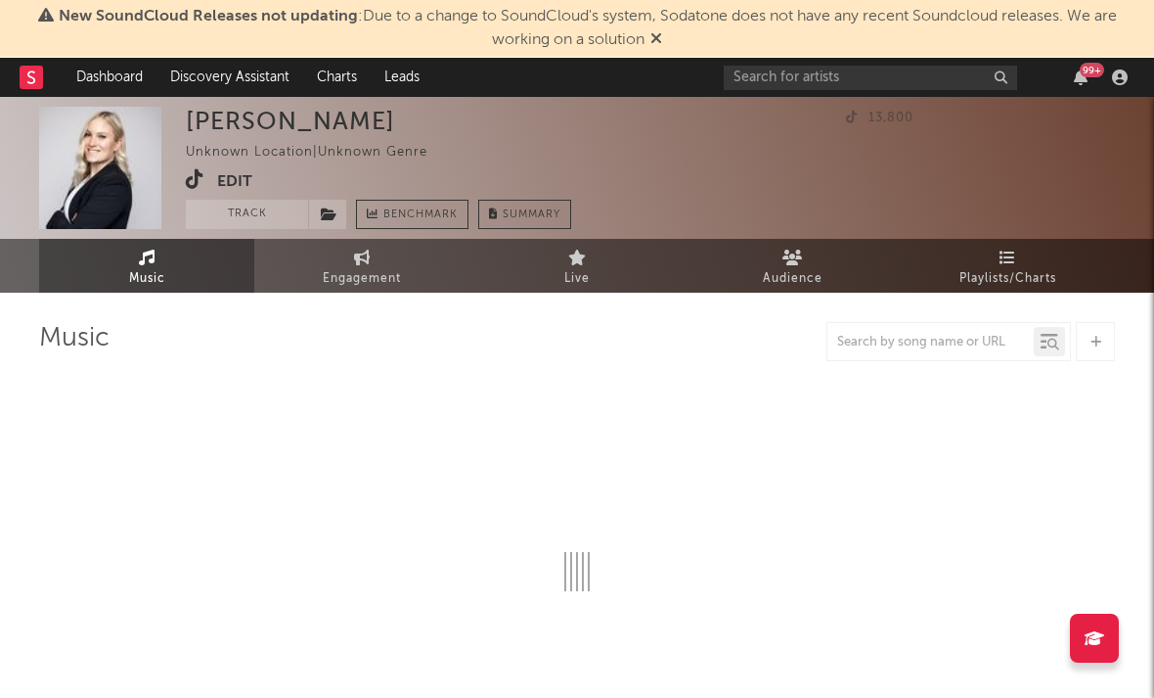
select select "1w"
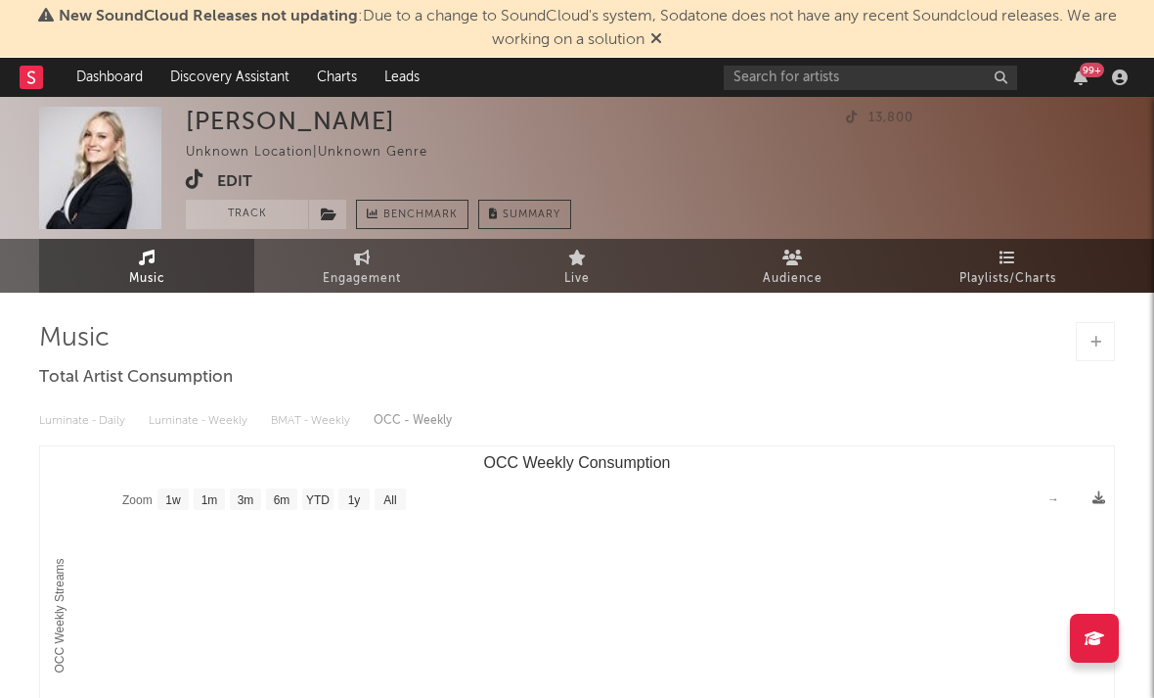
click at [190, 179] on icon at bounding box center [195, 179] width 19 height 20
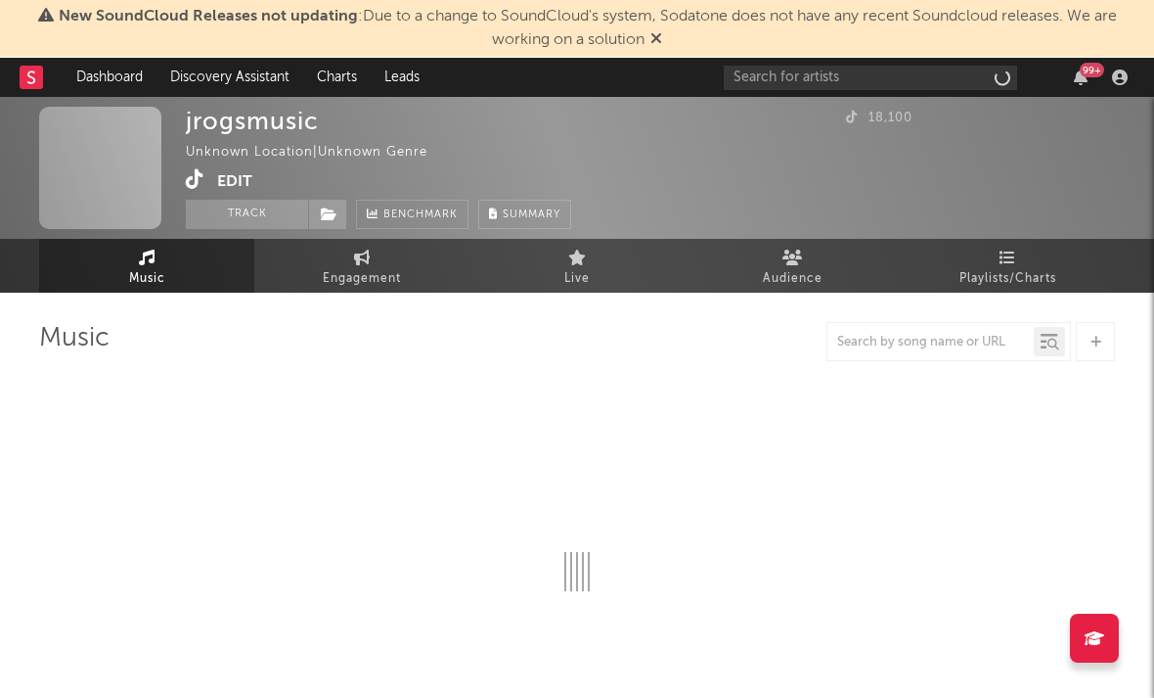
select select "1w"
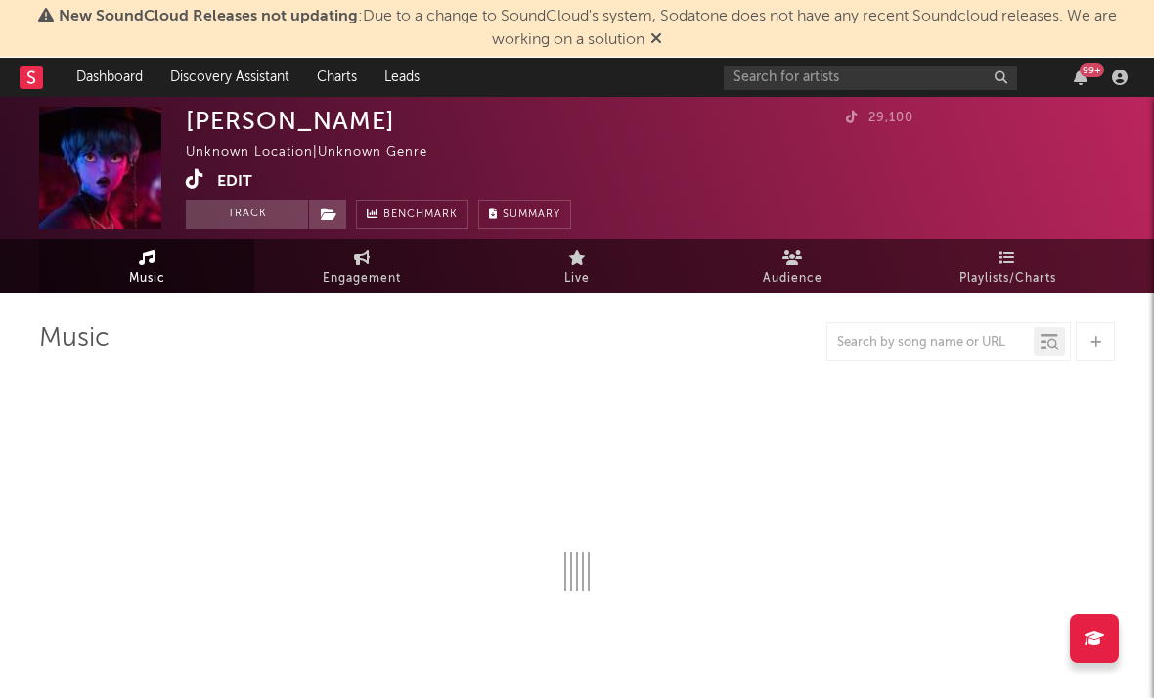
select select "1w"
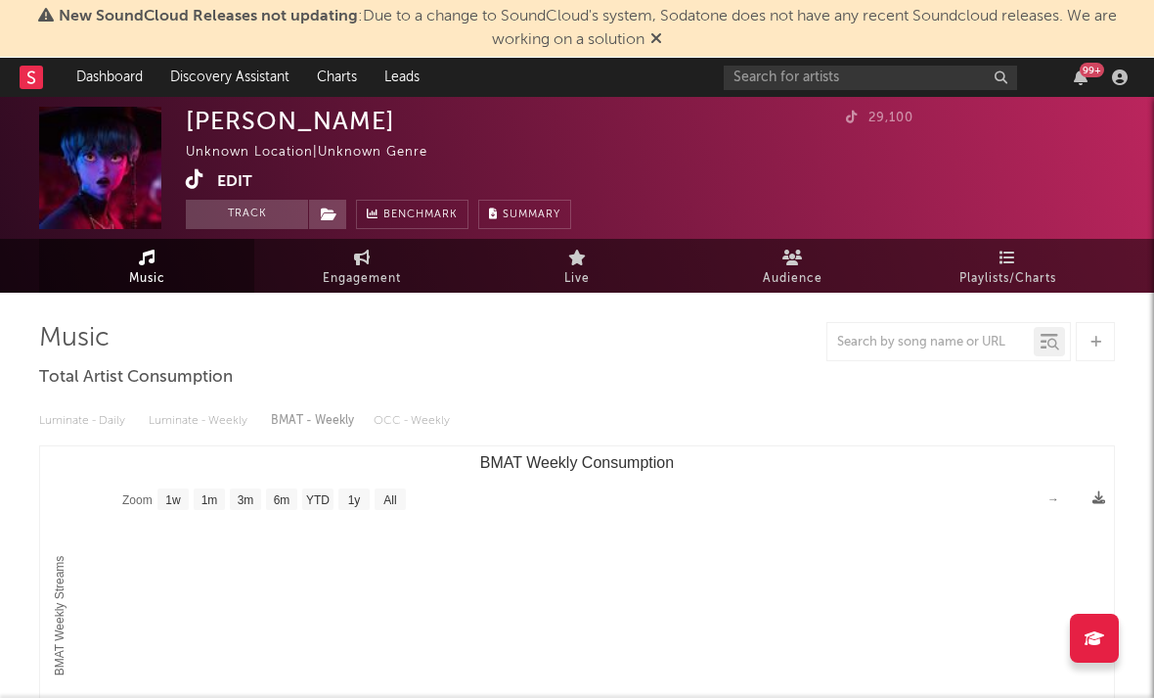
click at [195, 185] on icon at bounding box center [195, 179] width 19 height 20
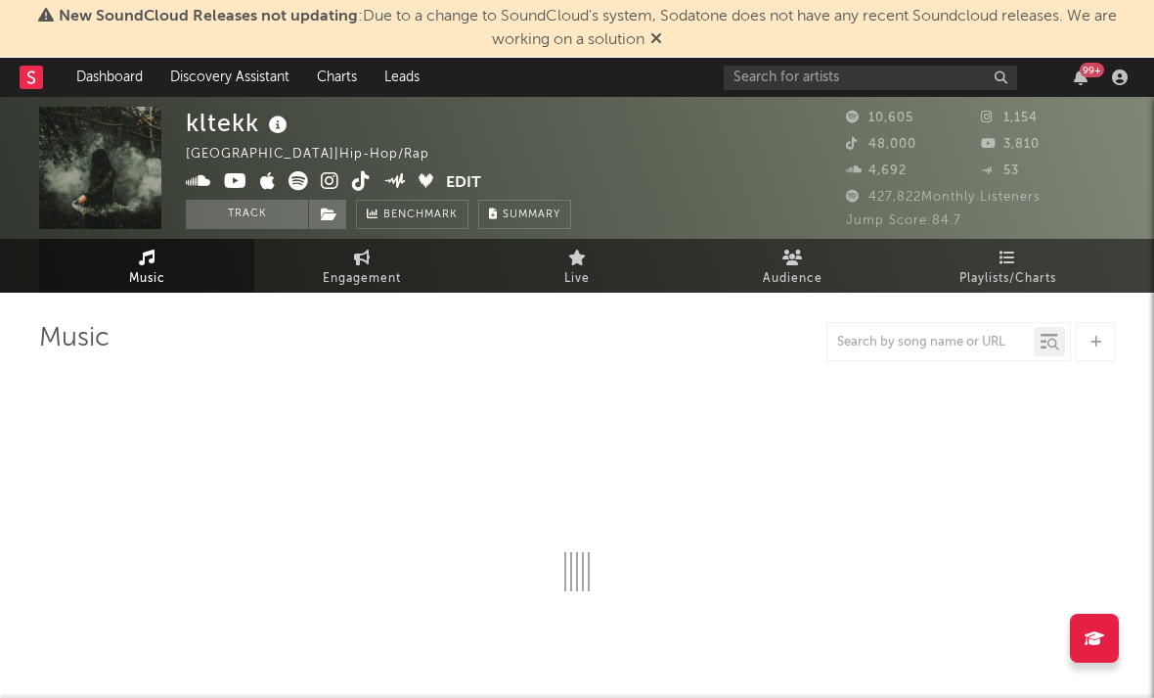
select select "6m"
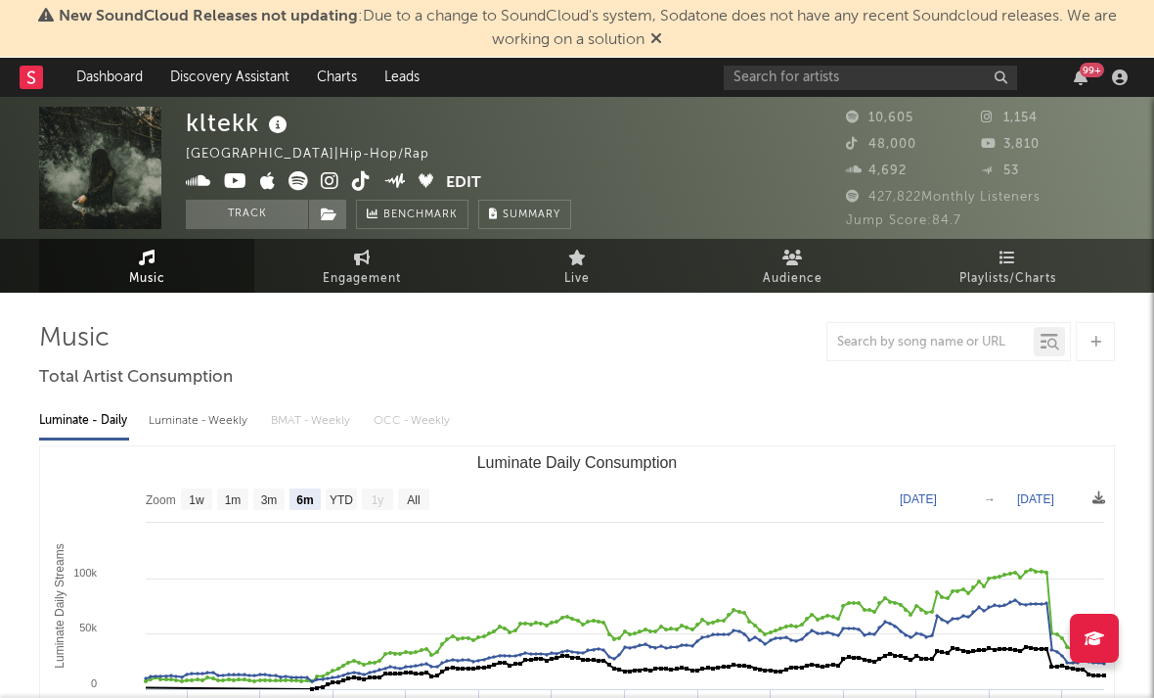
click at [339, 188] on span at bounding box center [316, 183] width 260 height 24
click at [326, 184] on icon at bounding box center [330, 181] width 19 height 20
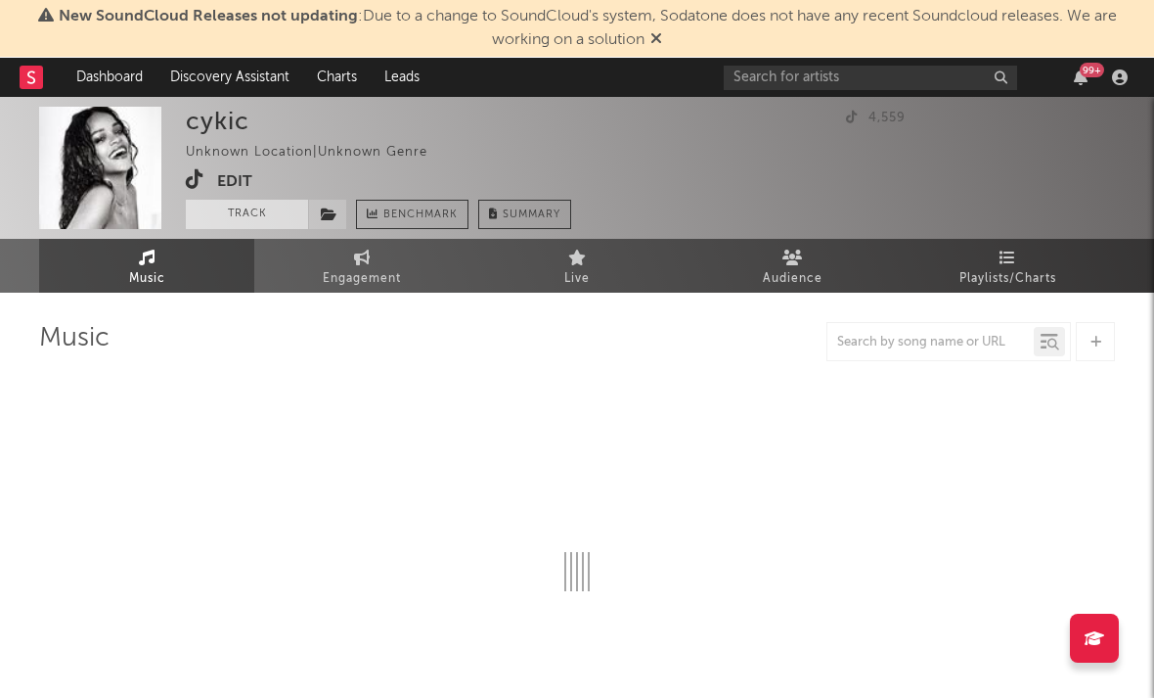
select select "1w"
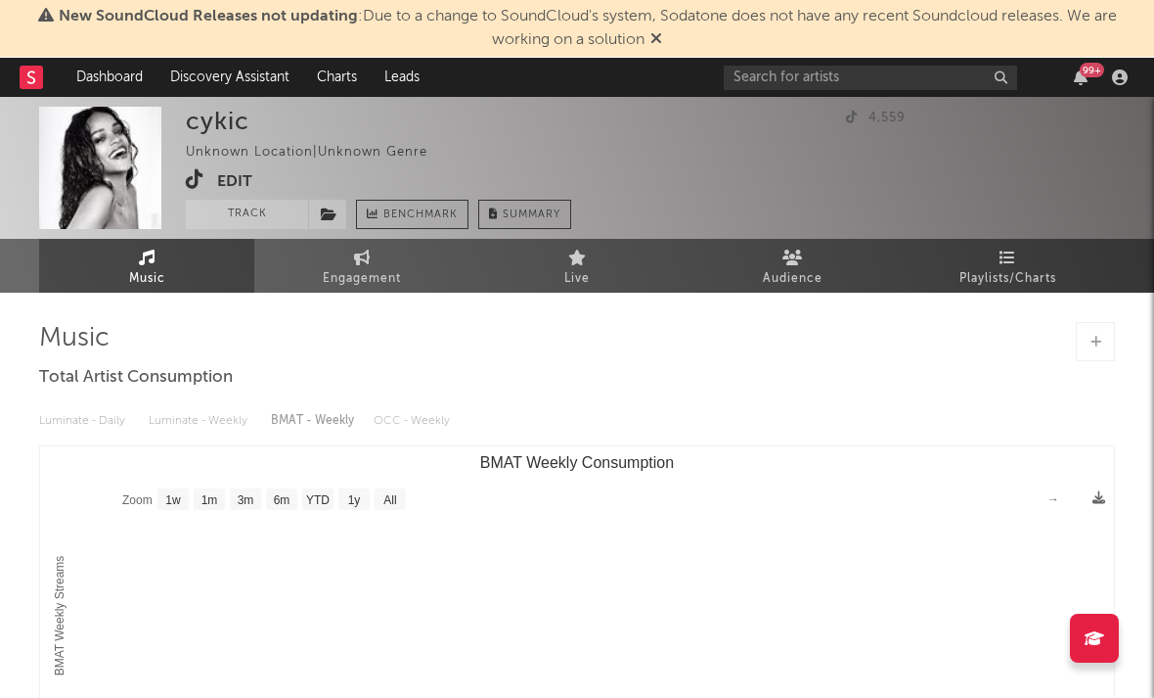
click at [204, 182] on span at bounding box center [201, 181] width 31 height 24
click at [187, 183] on icon at bounding box center [195, 179] width 19 height 20
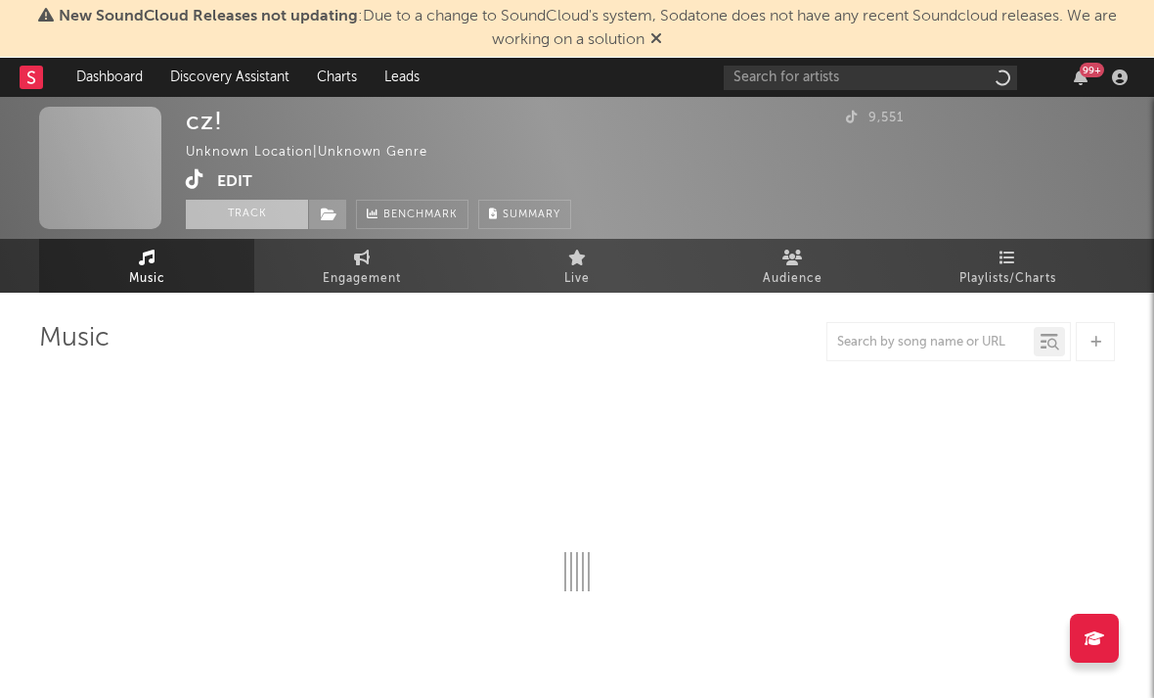
select select "1w"
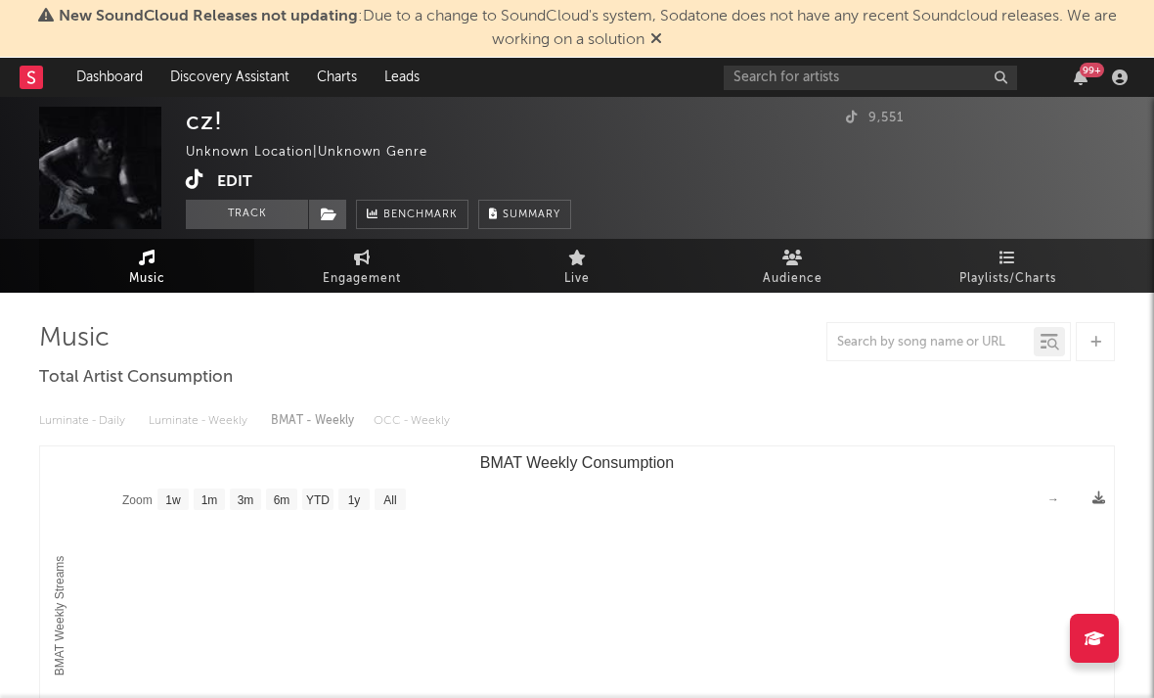
click at [193, 180] on icon at bounding box center [195, 179] width 19 height 20
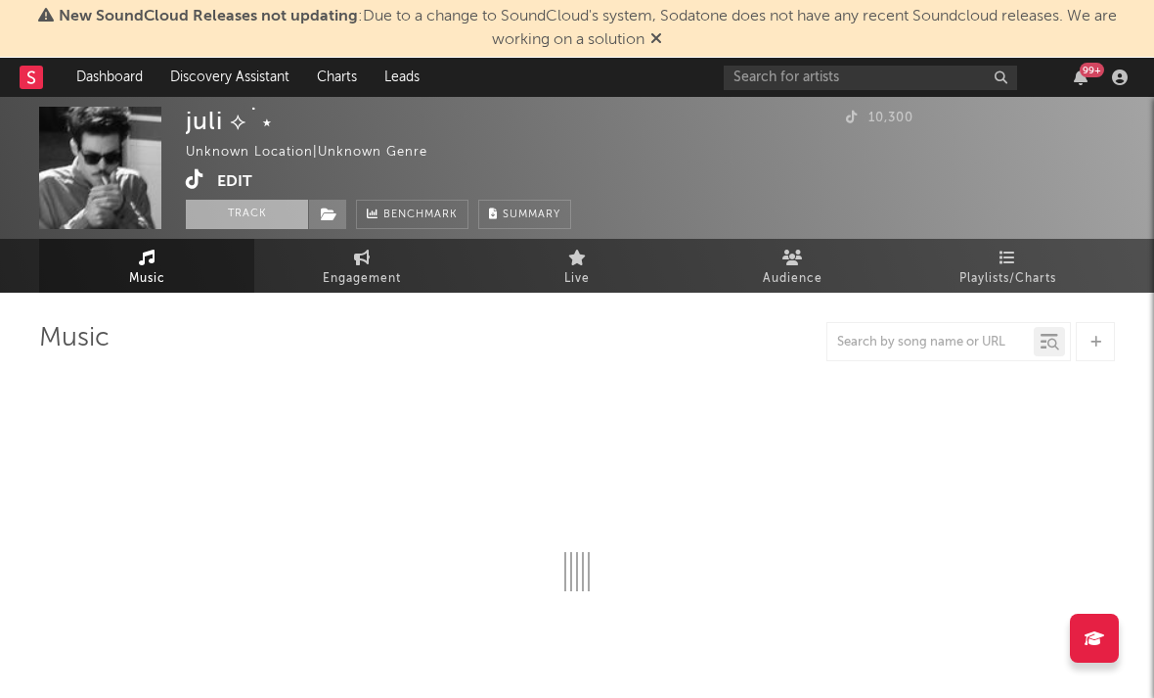
select select "1w"
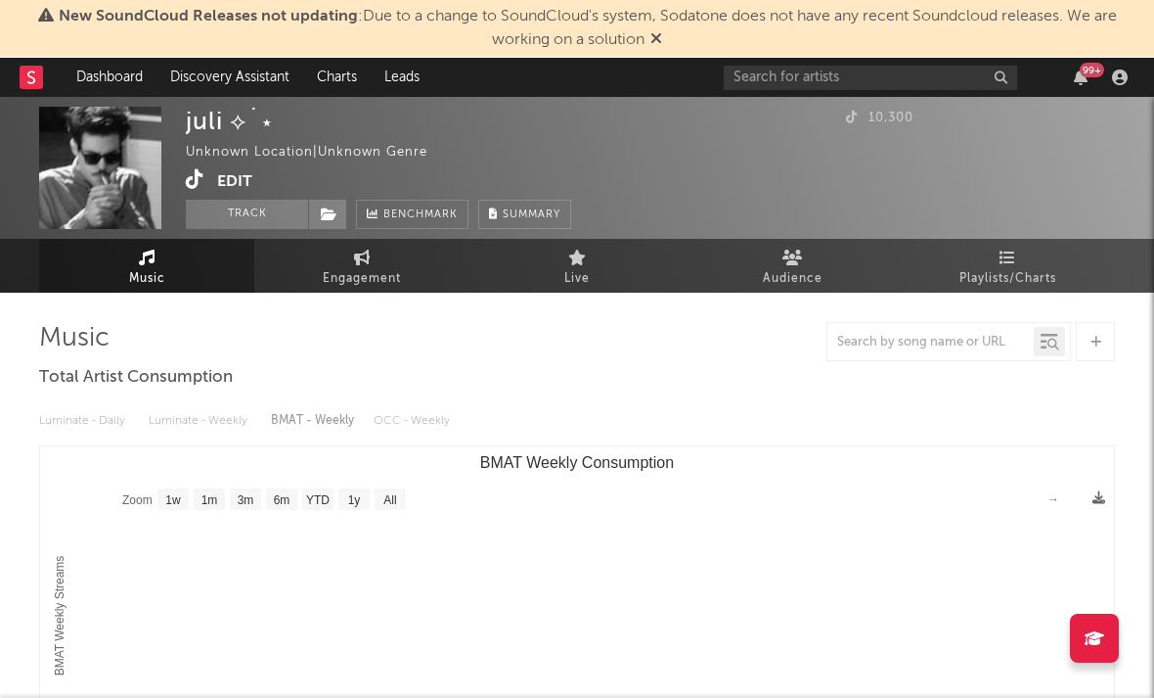
click at [190, 183] on icon at bounding box center [195, 179] width 19 height 20
